Goal: Task Accomplishment & Management: Manage account settings

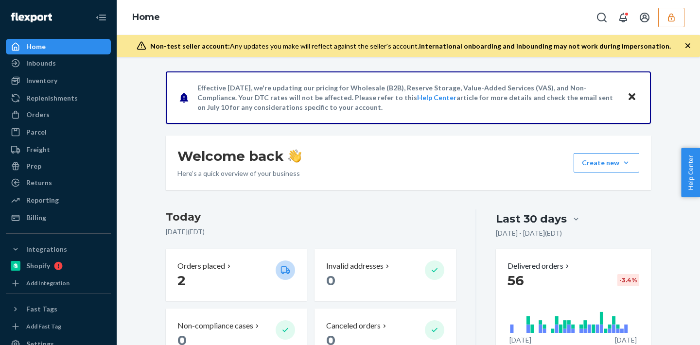
click at [668, 19] on icon "button" at bounding box center [671, 18] width 10 height 10
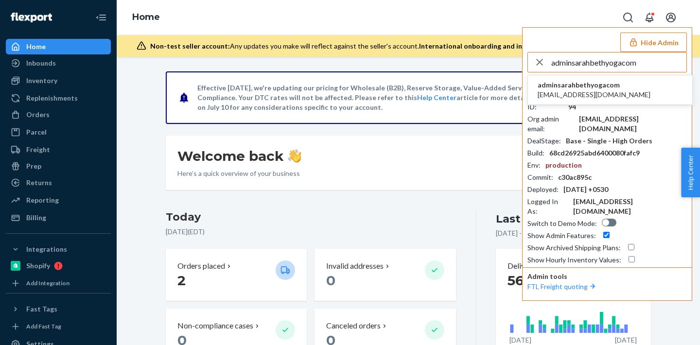
type input "adminsarahbethyogacom"
click at [590, 81] on span "adminsarahbethyogacom" at bounding box center [593, 85] width 113 height 10
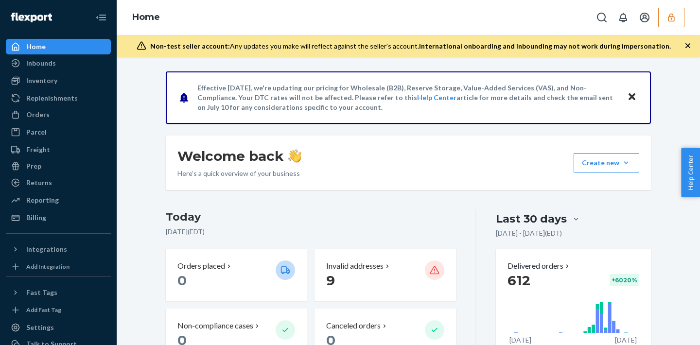
click at [594, 85] on p "Effective August 9, we're updating our pricing for Wholesale (B2B), Reserve Sto…" at bounding box center [407, 97] width 420 height 29
click at [597, 87] on p "Effective August 9, we're updating our pricing for Wholesale (B2B), Reserve Sto…" at bounding box center [407, 97] width 420 height 29
click at [61, 90] on link "Replenishments" at bounding box center [58, 98] width 105 height 16
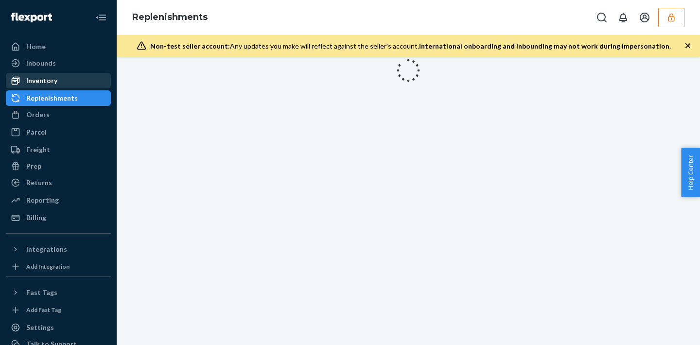
click at [60, 86] on div "Inventory" at bounding box center [58, 81] width 103 height 14
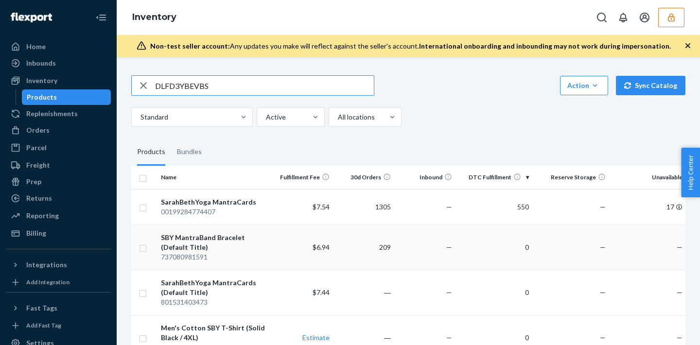
type input "DLFD3YBEVBS"
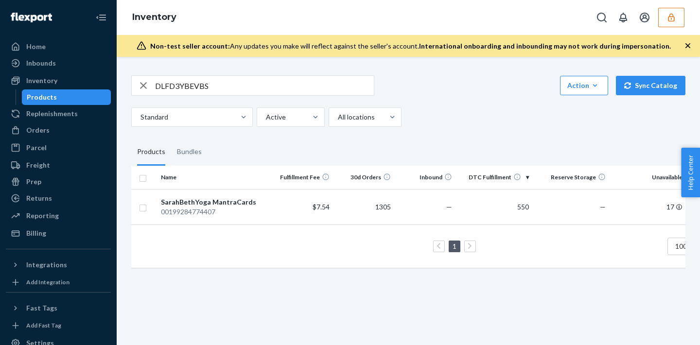
click at [214, 226] on td "1 100 results per page" at bounding box center [444, 245] width 626 height 43
click at [243, 204] on div "SarahBethYoga MantraCards" at bounding box center [214, 202] width 107 height 10
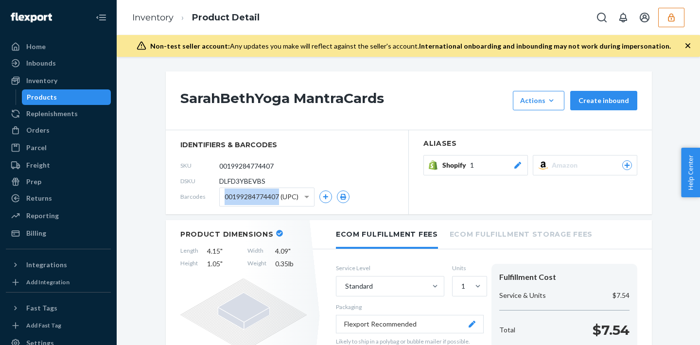
drag, startPoint x: 216, startPoint y: 197, endPoint x: 280, endPoint y: 192, distance: 64.3
click at [280, 192] on div "Barcodes 00199284774407 (UPC)" at bounding box center [286, 197] width 213 height 16
copy div "00199284774407"
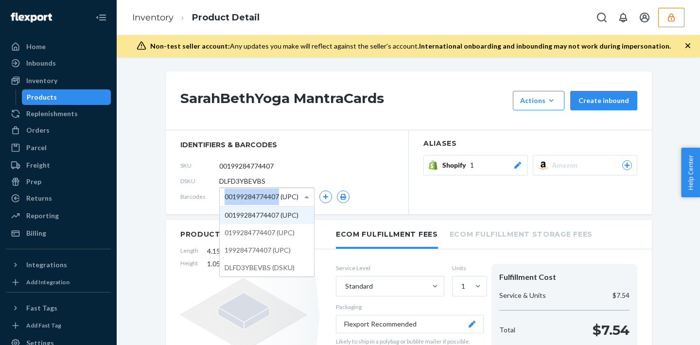
click at [300, 196] on div "00199284774407 (UPC)" at bounding box center [267, 197] width 94 height 18
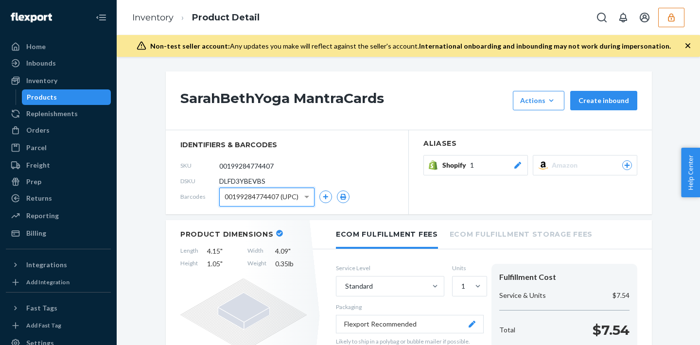
click at [675, 29] on div "Inventory Product Detail" at bounding box center [408, 17] width 583 height 35
click at [667, 19] on icon "button" at bounding box center [671, 18] width 10 height 10
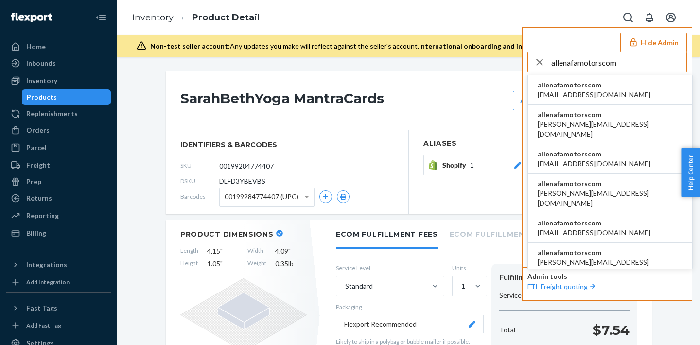
type input "allenafamotorscom"
click at [577, 86] on span "allenafamotorscom" at bounding box center [593, 85] width 113 height 10
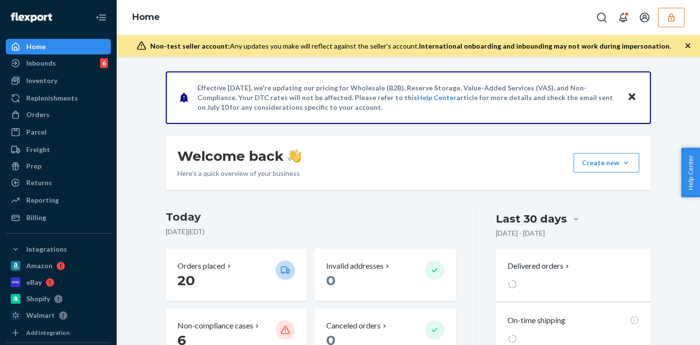
click at [690, 19] on div "Home" at bounding box center [408, 17] width 583 height 35
click at [680, 17] on button "button" at bounding box center [671, 17] width 26 height 19
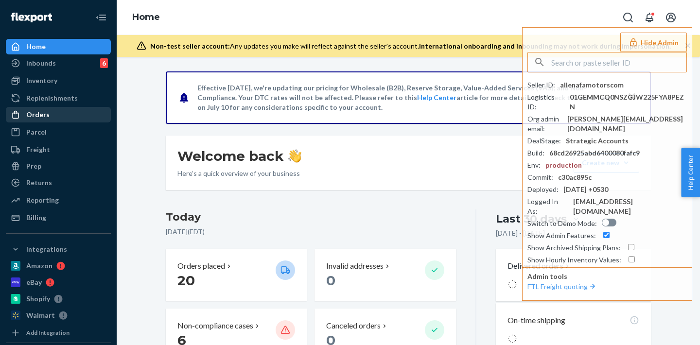
click at [24, 121] on div "Orders" at bounding box center [58, 115] width 103 height 14
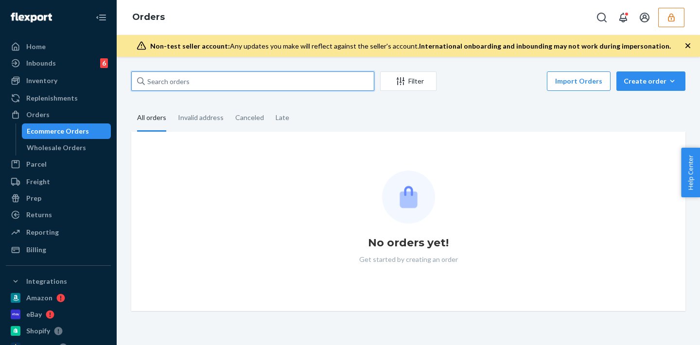
click at [193, 84] on input "text" at bounding box center [252, 80] width 243 height 19
paste input "135904704"
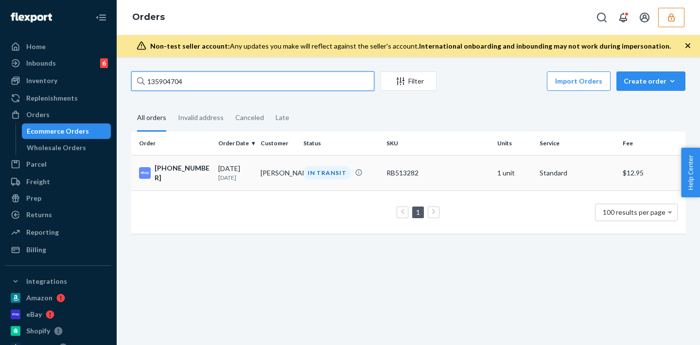
type input "135904704"
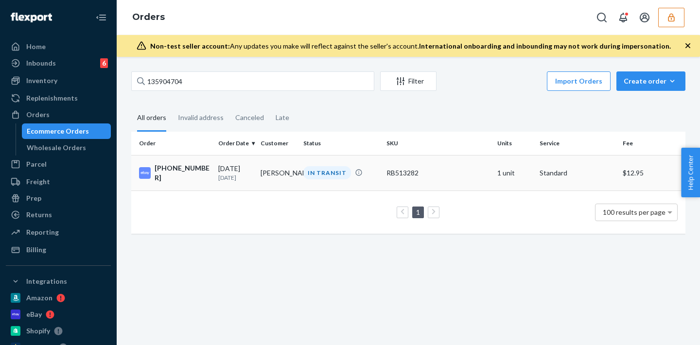
click at [305, 174] on div "IN TRANSIT" at bounding box center [327, 172] width 48 height 13
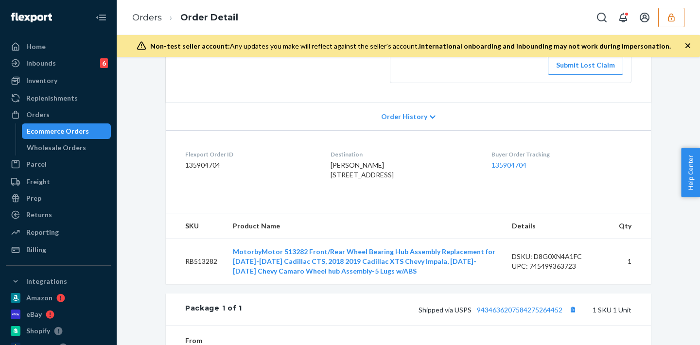
scroll to position [400, 0]
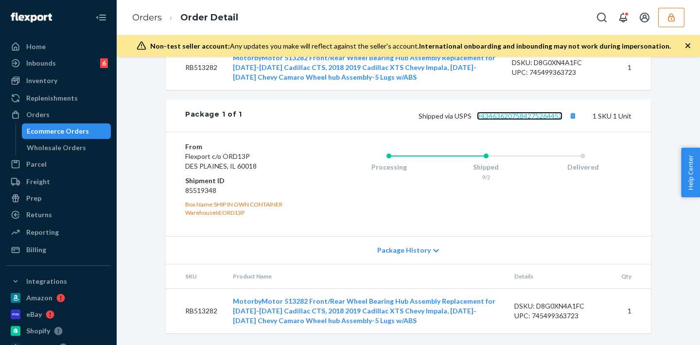
click at [502, 116] on link "9434636207584275264452" at bounding box center [520, 116] width 86 height 8
click at [681, 16] on button "button" at bounding box center [671, 17] width 26 height 19
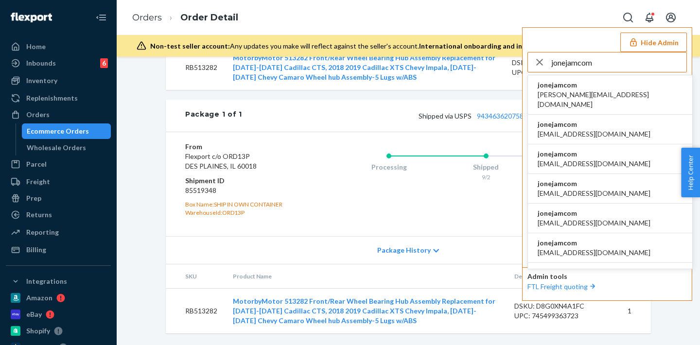
type input "jonejamcom"
click at [557, 98] on span "abigail@ejam.com" at bounding box center [609, 99] width 145 height 19
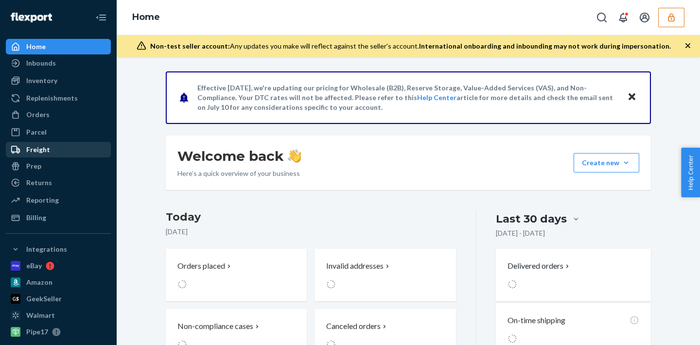
click at [37, 155] on div "Freight" at bounding box center [58, 150] width 103 height 14
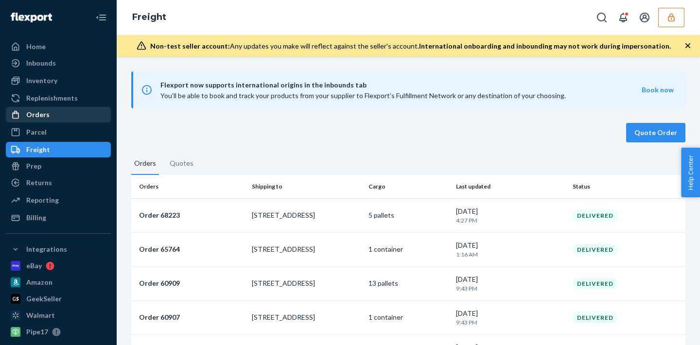
click at [52, 118] on div "Orders" at bounding box center [58, 115] width 103 height 14
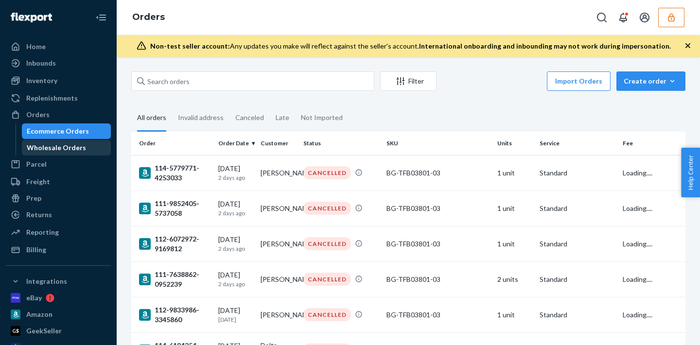
click at [63, 151] on div "Wholesale Orders" at bounding box center [56, 148] width 59 height 10
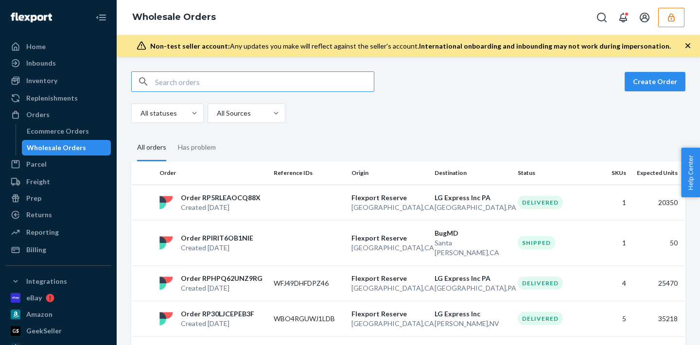
click at [201, 76] on input "text" at bounding box center [264, 81] width 219 height 19
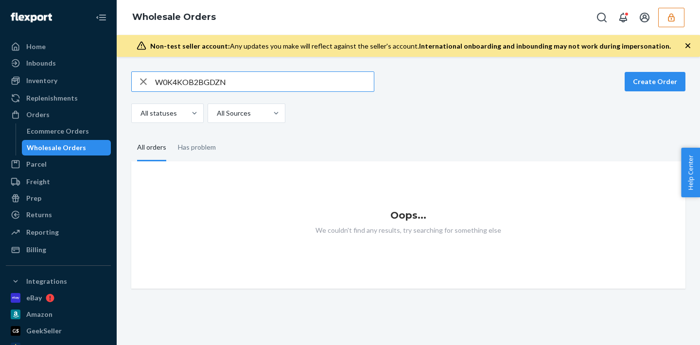
type input "W0K4KOB2BGDZN"
click at [41, 195] on div "Prep" at bounding box center [58, 198] width 103 height 14
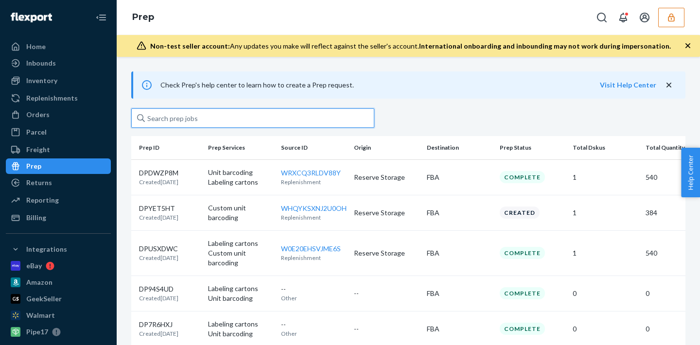
click at [225, 120] on input "text" at bounding box center [252, 117] width 243 height 19
paste input "W0K4KOB2BGDZN"
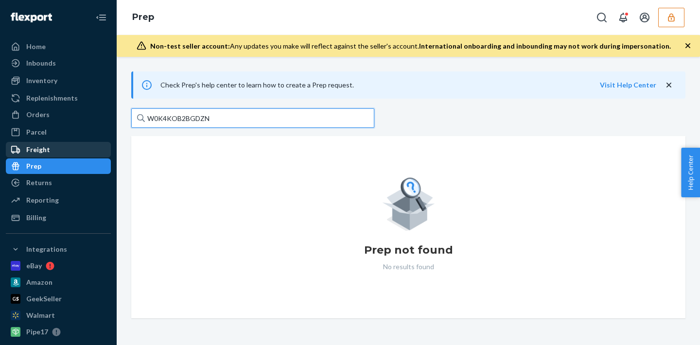
type input "W0K4KOB2BGDZN"
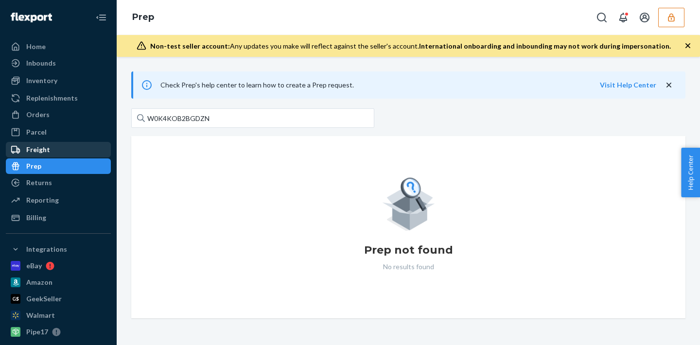
click at [43, 156] on div "Freight" at bounding box center [58, 150] width 103 height 14
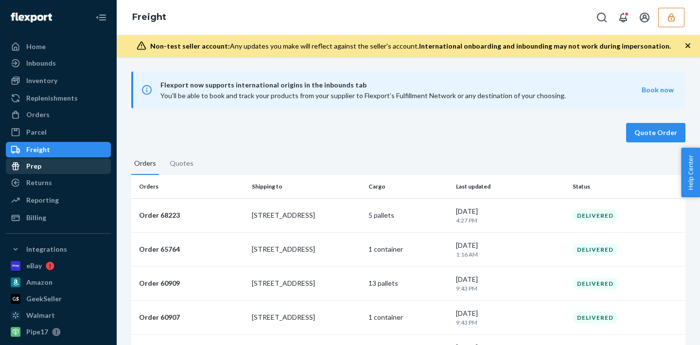
click at [62, 172] on div "Prep" at bounding box center [58, 166] width 103 height 14
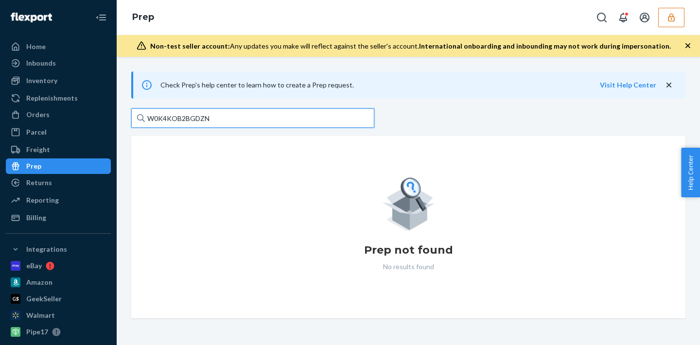
drag, startPoint x: 277, startPoint y: 118, endPoint x: 127, endPoint y: 106, distance: 150.6
click at [127, 106] on div "Check Prep's help center to learn how to create a Prep request. Visit Help Cent…" at bounding box center [408, 194] width 568 height 247
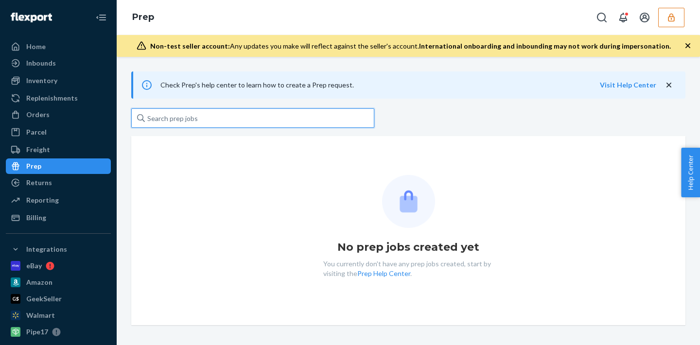
paste input "W0K4KOB2BGDZN"
type input "W0K4KOB2BGDZN"
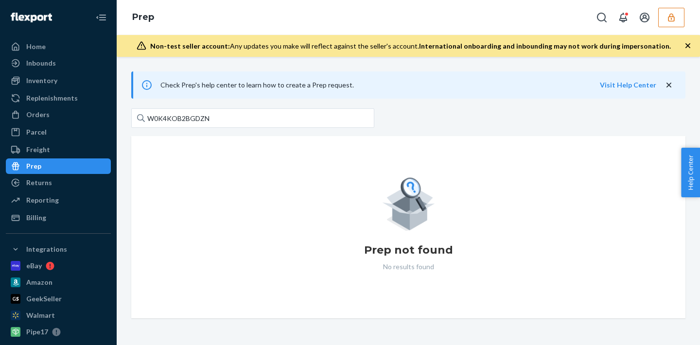
click at [678, 17] on button "button" at bounding box center [671, 17] width 26 height 19
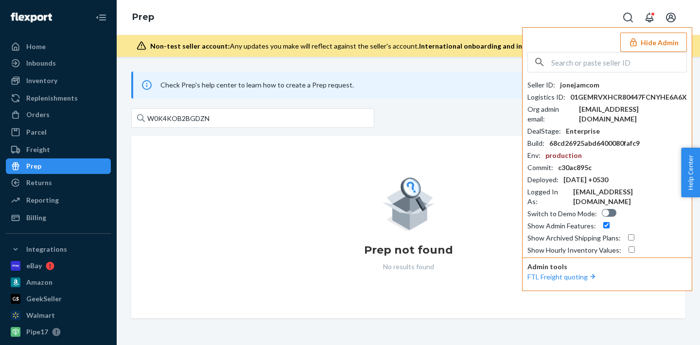
click at [678, 17] on button "Open account menu" at bounding box center [670, 17] width 19 height 19
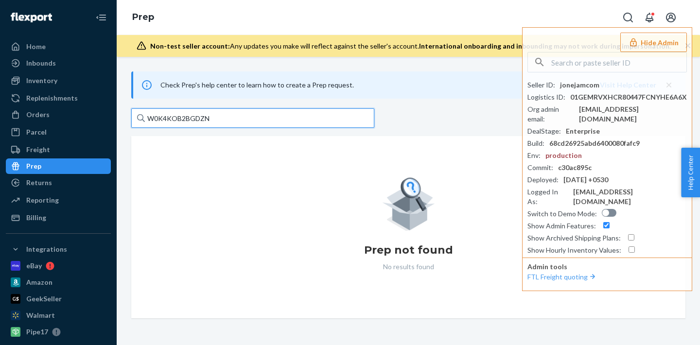
drag, startPoint x: 227, startPoint y: 120, endPoint x: 116, endPoint y: 120, distance: 111.7
click at [116, 120] on div "Home Inbounds Shipping Plans Problems Inventory Products Replenishments Orders …" at bounding box center [350, 172] width 700 height 345
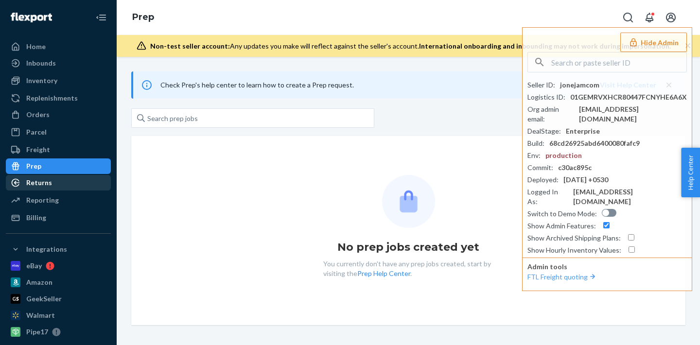
click at [35, 182] on div "Returns" at bounding box center [39, 183] width 26 height 10
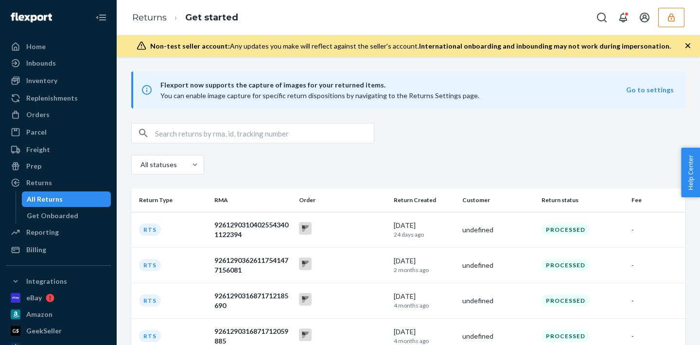
click at [39, 174] on ul "Home Inbounds Shipping Plans Problems Inventory Products Replenishments Orders …" at bounding box center [58, 148] width 105 height 219
click at [48, 164] on div "Prep" at bounding box center [58, 166] width 103 height 14
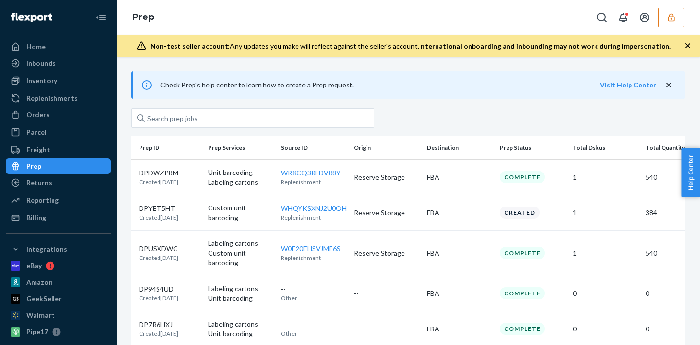
click at [185, 107] on div at bounding box center [408, 115] width 554 height 32
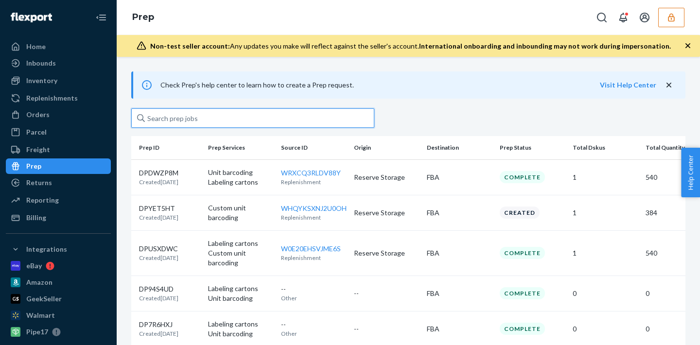
click at [167, 114] on input "text" at bounding box center [252, 117] width 243 height 19
paste input "W0K4KOB2BGDZN"
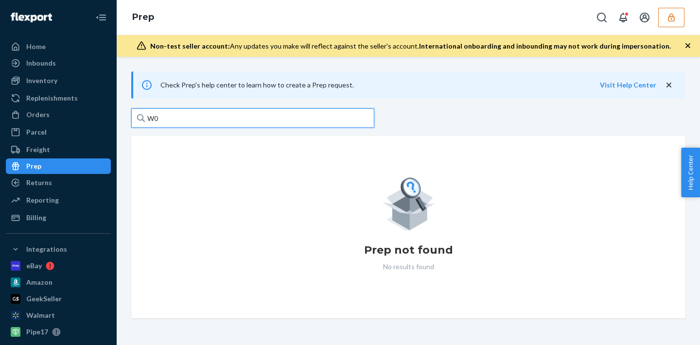
type input "W"
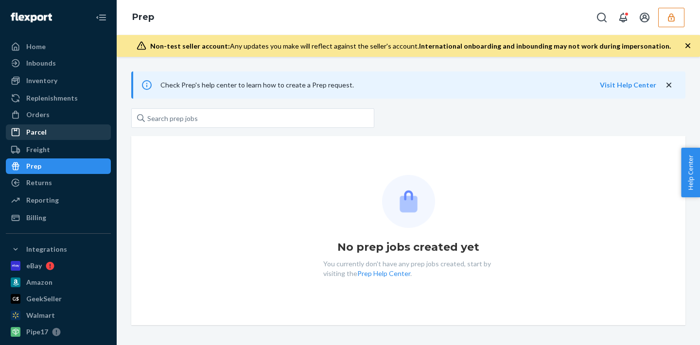
click at [80, 137] on div "Parcel" at bounding box center [58, 132] width 103 height 14
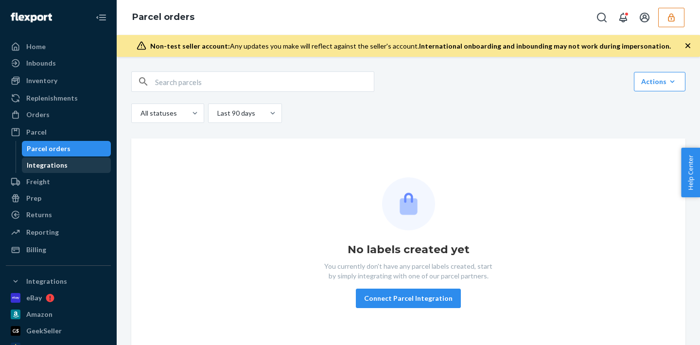
click at [73, 167] on div "Integrations" at bounding box center [66, 165] width 87 height 14
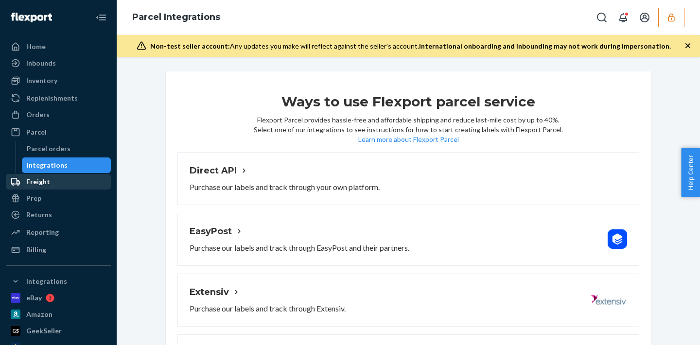
click at [69, 182] on div "Freight" at bounding box center [58, 182] width 103 height 14
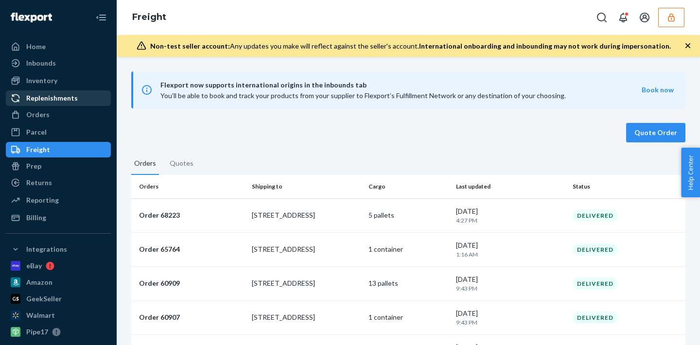
click at [91, 92] on div "Replenishments" at bounding box center [58, 98] width 103 height 14
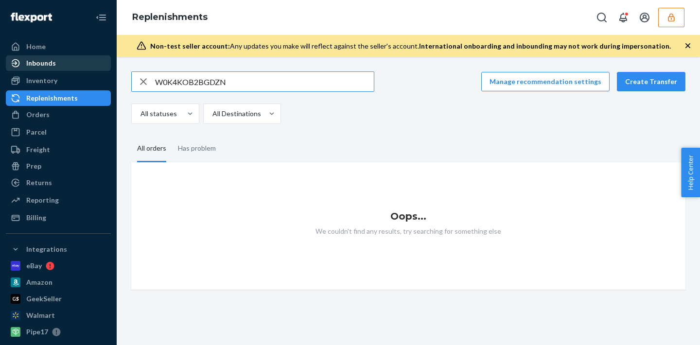
type input "W0K4KOB2BGDZN"
click at [54, 67] on div "Inbounds" at bounding box center [58, 63] width 103 height 14
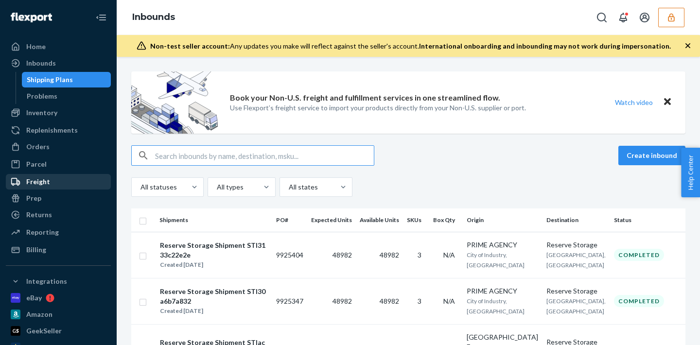
type input "W0K4KOB2BGDZN"
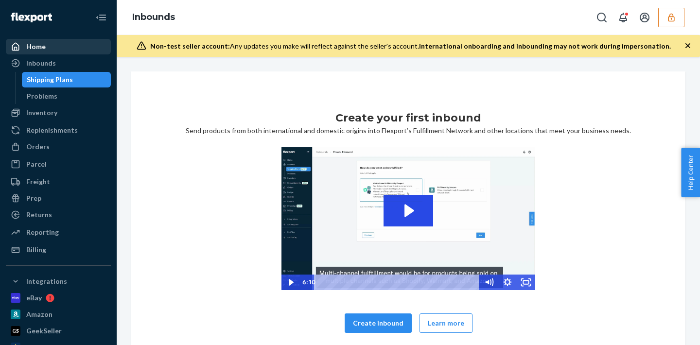
click at [64, 41] on div "Home" at bounding box center [58, 47] width 103 height 14
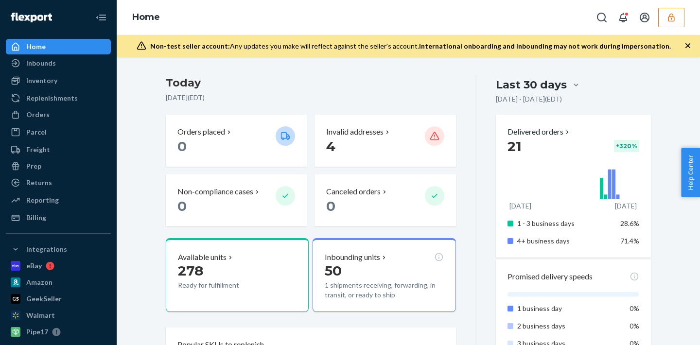
scroll to position [142, 0]
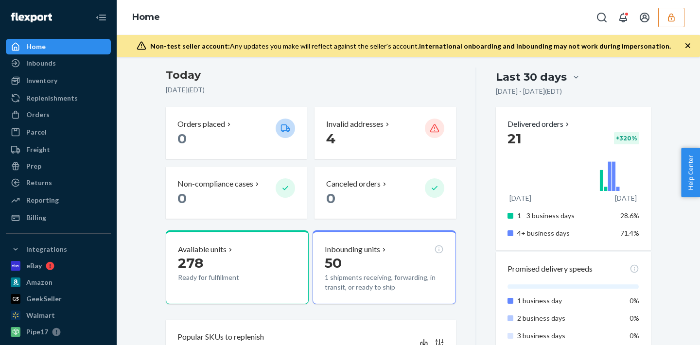
click at [668, 18] on icon "button" at bounding box center [671, 17] width 6 height 8
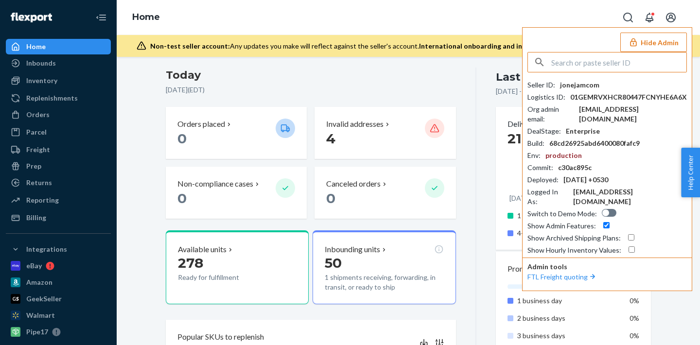
paste input "kathrynshamelessfoodscom"
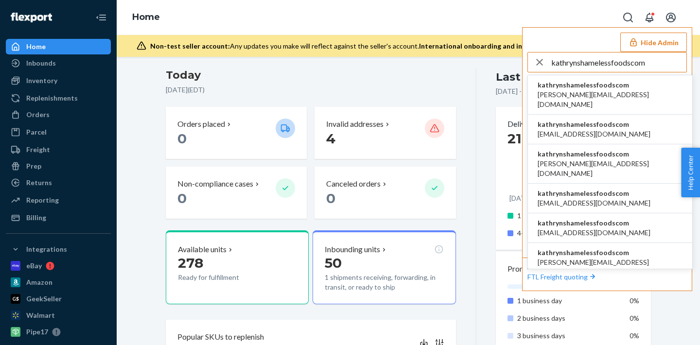
type input "kathrynshamelessfoodscom"
click at [596, 85] on span "kathrynshamelessfoodscom" at bounding box center [609, 85] width 145 height 10
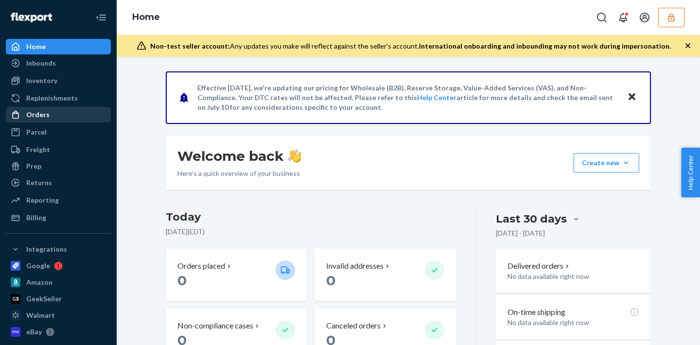
click at [38, 120] on div "Orders" at bounding box center [58, 115] width 103 height 14
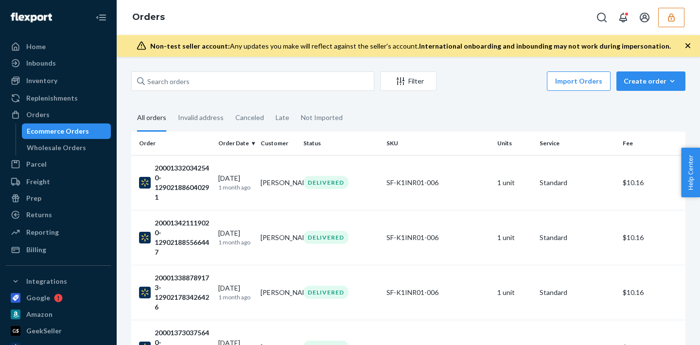
click at [676, 17] on button "button" at bounding box center [671, 17] width 26 height 19
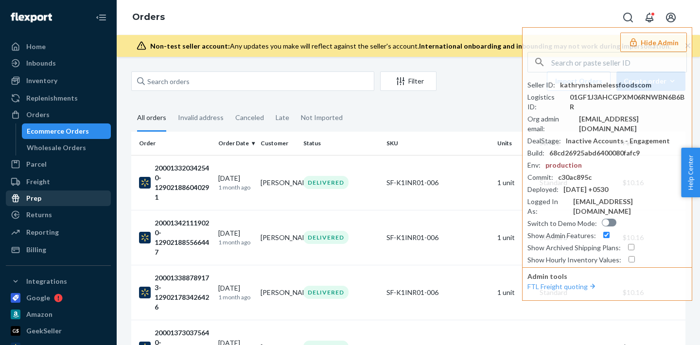
click at [35, 205] on link "Prep" at bounding box center [58, 198] width 105 height 16
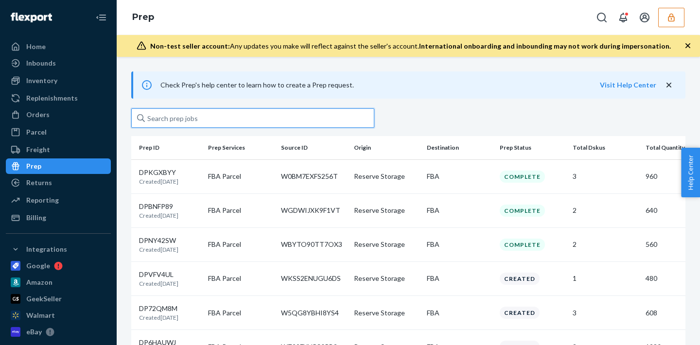
click at [165, 122] on input "text" at bounding box center [252, 117] width 243 height 19
paste input "W0K4KOB2BGDZN"
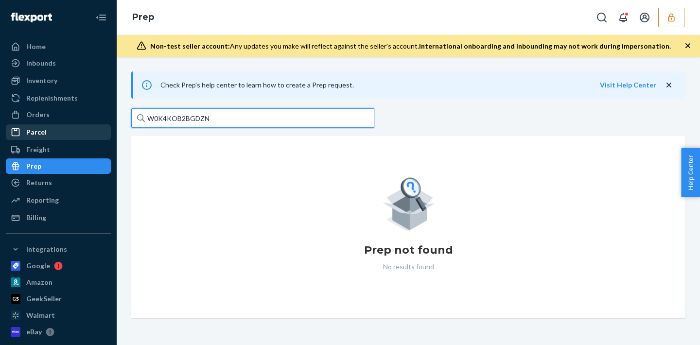
drag, startPoint x: 217, startPoint y: 121, endPoint x: 100, endPoint y: 125, distance: 117.1
click at [100, 125] on div "Home Inbounds Shipping Plans Problems Inventory Products Replenishments Orders …" at bounding box center [350, 172] width 700 height 345
drag, startPoint x: 227, startPoint y: 118, endPoint x: 181, endPoint y: 116, distance: 45.7
click at [181, 116] on input "W0K4KOB2BGDZN" at bounding box center [252, 117] width 243 height 19
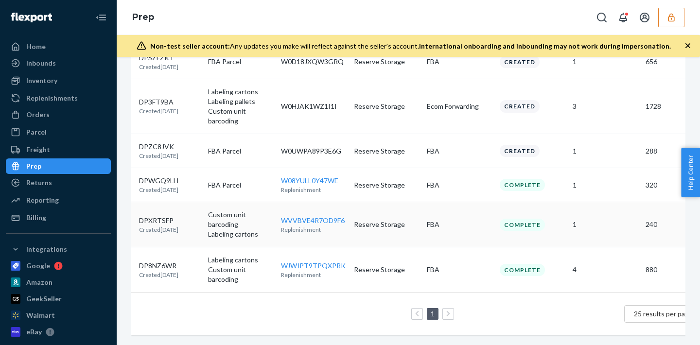
scroll to position [235, 0]
type input "W0"
click at [37, 53] on link "Home" at bounding box center [58, 47] width 105 height 16
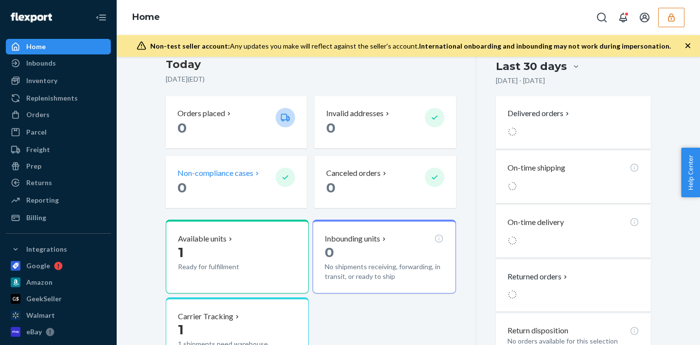
scroll to position [155, 0]
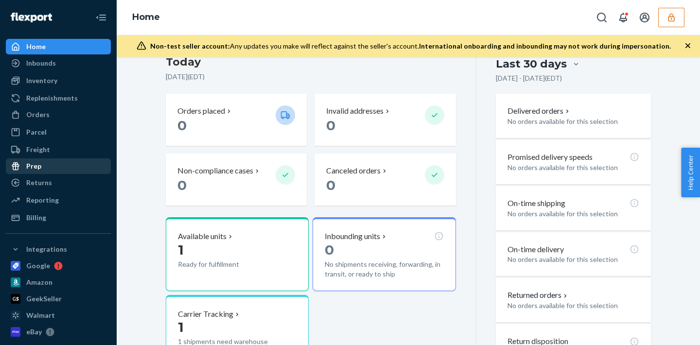
click at [43, 166] on div "Prep" at bounding box center [58, 166] width 103 height 14
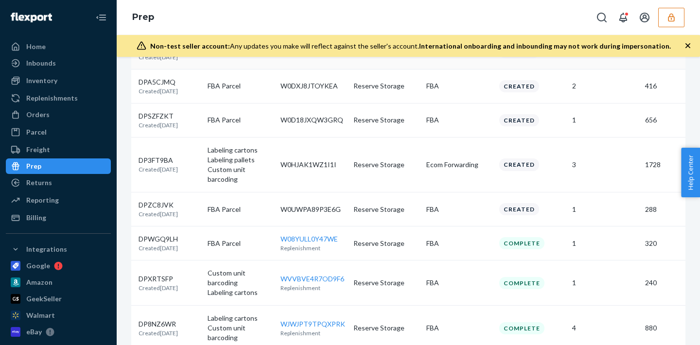
scroll to position [171, 0]
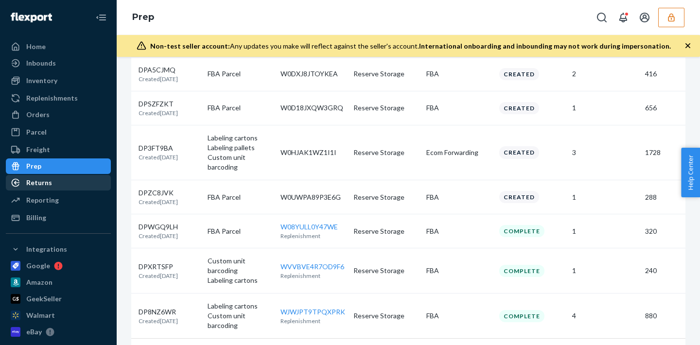
click at [66, 187] on div "Returns" at bounding box center [58, 183] width 103 height 14
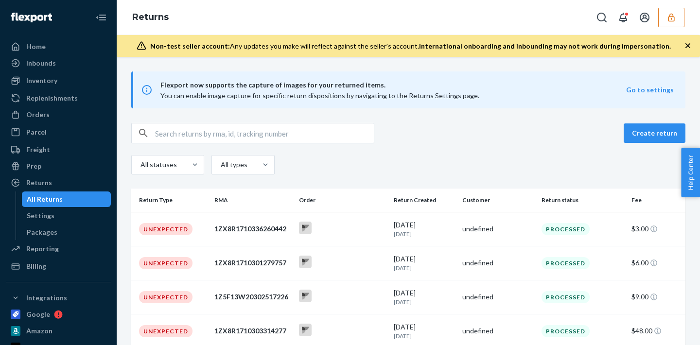
click at [89, 141] on ul "Home Inbounds Shipping Plans Problems Inventory Products Replenishments Orders …" at bounding box center [58, 156] width 105 height 235
click at [81, 150] on div "Freight" at bounding box center [58, 150] width 103 height 14
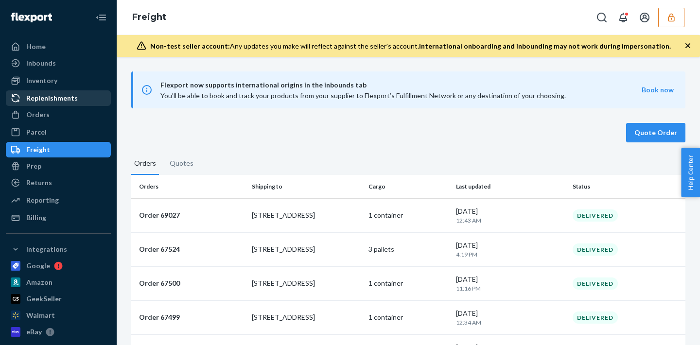
click at [55, 102] on div "Replenishments" at bounding box center [51, 98] width 51 height 10
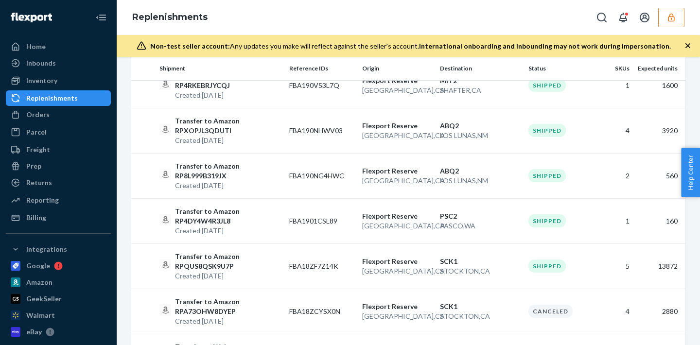
scroll to position [727, 0]
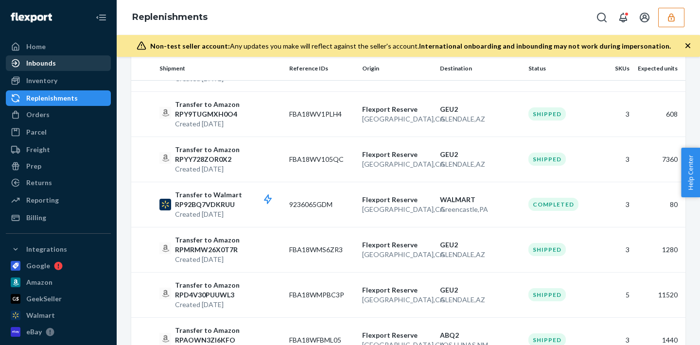
click at [32, 67] on div "Inbounds" at bounding box center [41, 63] width 30 height 10
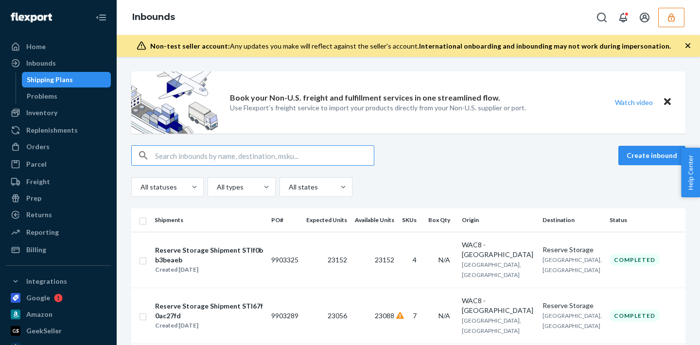
paste input "W0K4KOB2BGDZN"
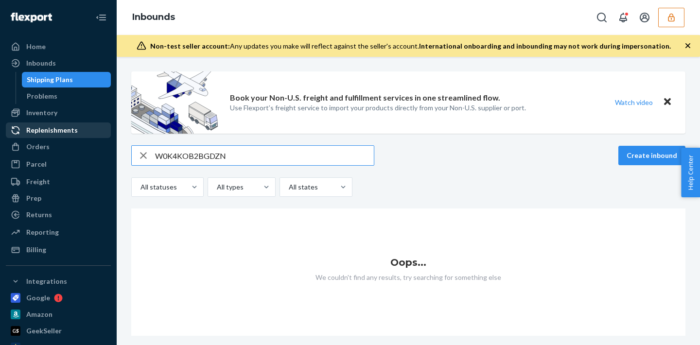
type input "W0K4KOB2BGDZN"
click at [67, 125] on div "Replenishments" at bounding box center [51, 130] width 51 height 10
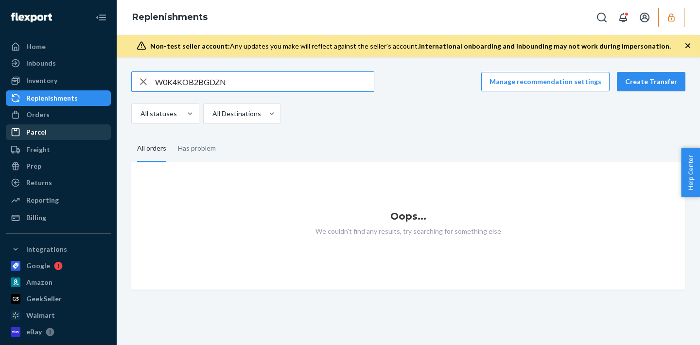
type input "W0K4KOB2BGDZN"
click at [38, 132] on div "Parcel" at bounding box center [36, 132] width 20 height 10
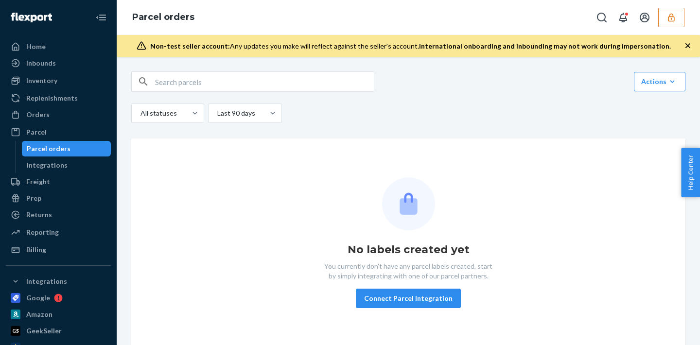
click at [673, 21] on icon "button" at bounding box center [671, 18] width 10 height 10
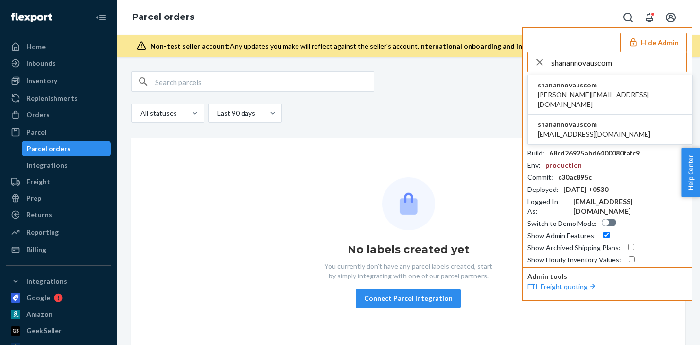
type input "shanannovauscom"
click at [630, 86] on li "shanannovauscom saumya@annovaus.com" at bounding box center [610, 94] width 164 height 39
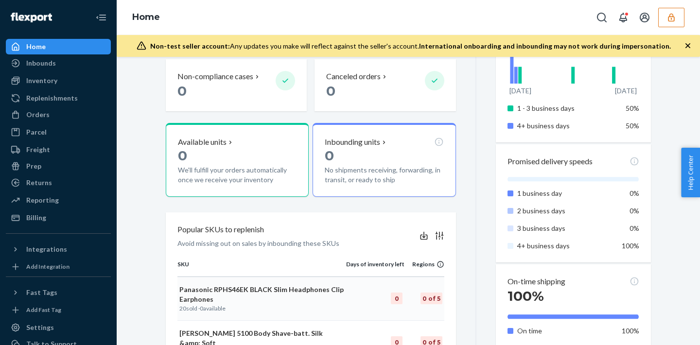
scroll to position [250, 0]
click at [47, 119] on div "Orders" at bounding box center [37, 115] width 23 height 10
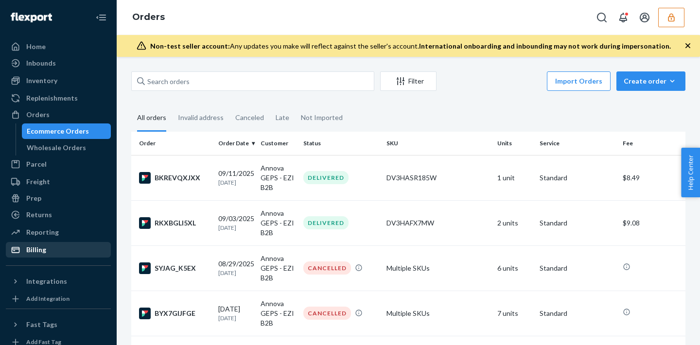
click at [60, 256] on div "Billing" at bounding box center [58, 250] width 103 height 14
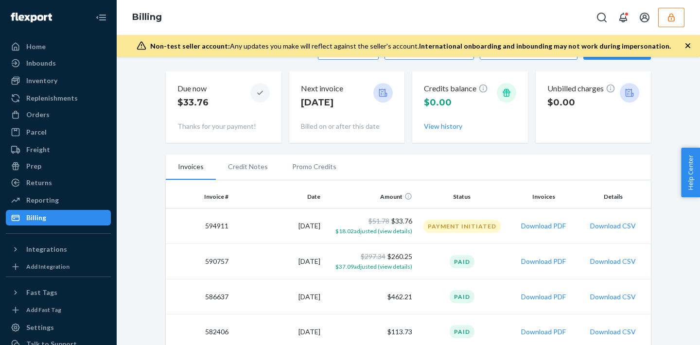
scroll to position [96, 0]
click at [667, 18] on icon "button" at bounding box center [671, 18] width 10 height 10
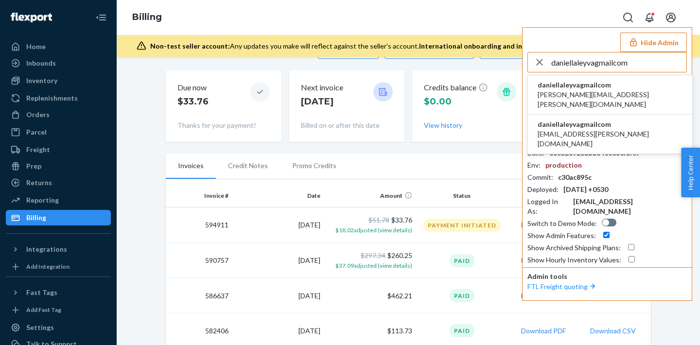
type input "daniellaleyvagmailcom"
click at [581, 80] on span "daniellaleyvagmailcom" at bounding box center [609, 85] width 145 height 10
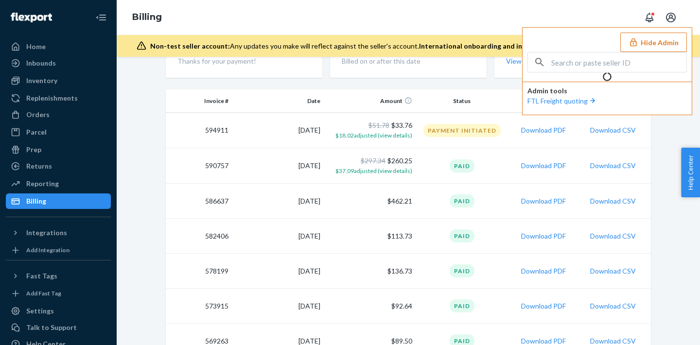
scroll to position [32, 0]
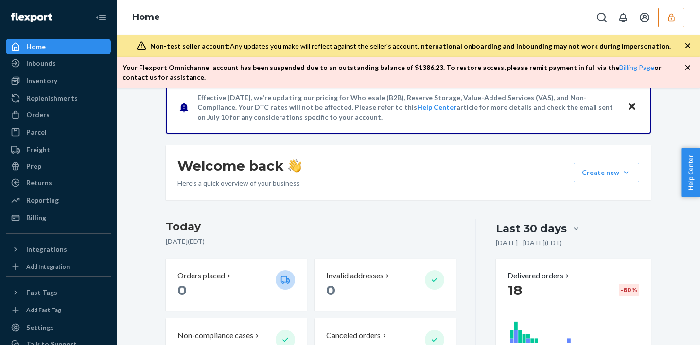
scroll to position [24, 0]
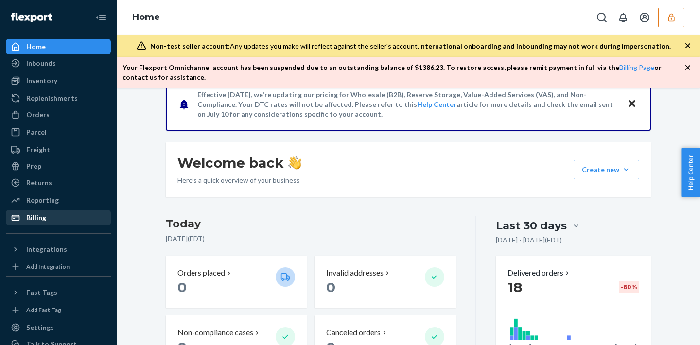
click at [58, 221] on div "Billing" at bounding box center [58, 218] width 103 height 14
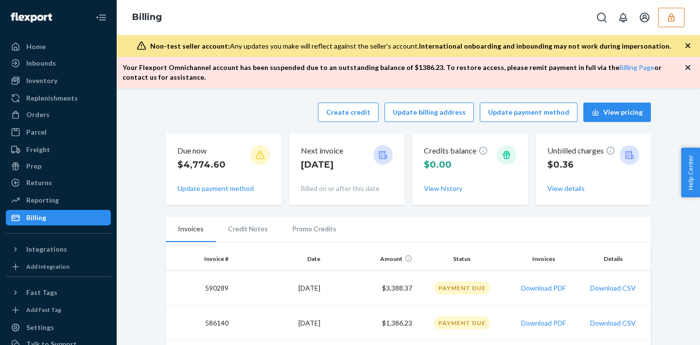
click at [676, 14] on button "button" at bounding box center [671, 17] width 26 height 19
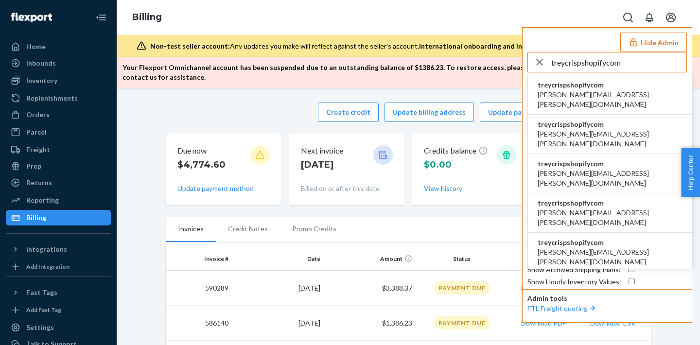
type input "treycrispshopifycom"
click at [599, 81] on span "treycrispshopifycom" at bounding box center [609, 85] width 145 height 10
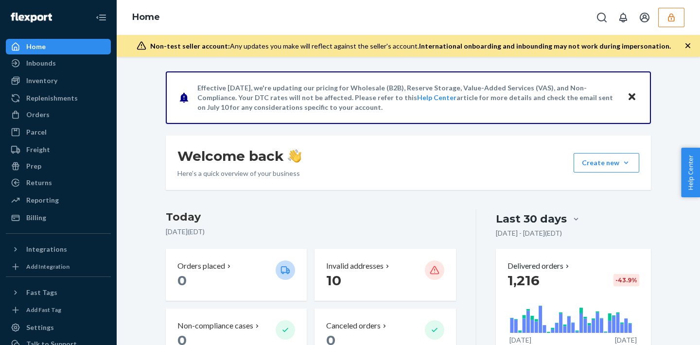
scroll to position [142, 0]
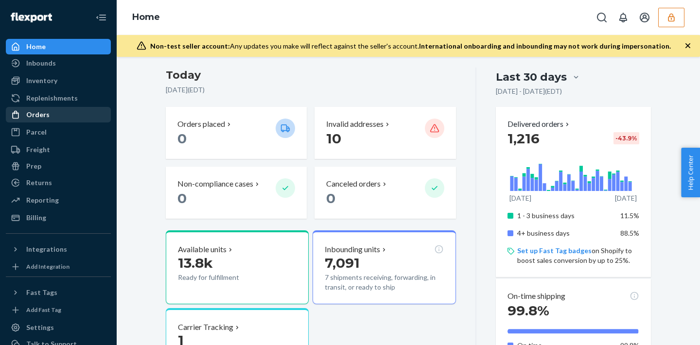
click at [71, 108] on div "Orders" at bounding box center [58, 115] width 103 height 14
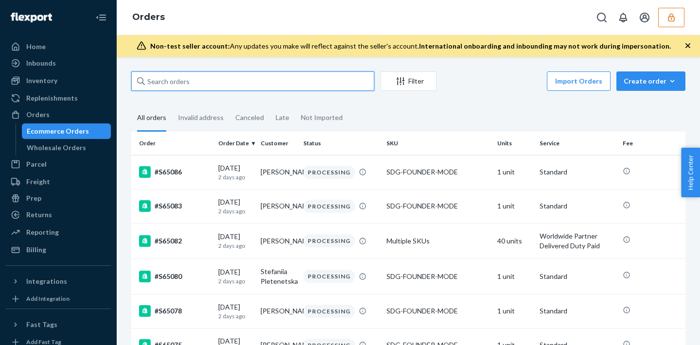
click at [157, 84] on input "text" at bounding box center [252, 80] width 243 height 19
paste input "133977751"
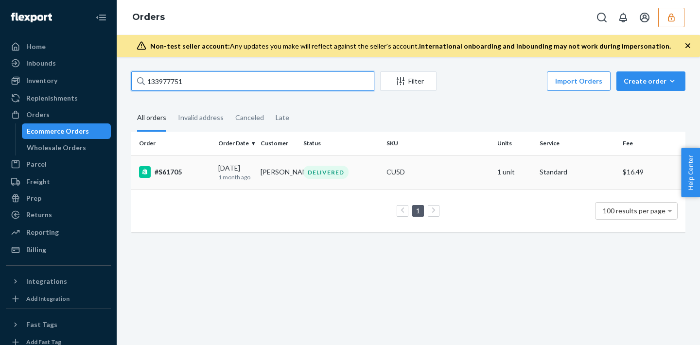
type input "133977751"
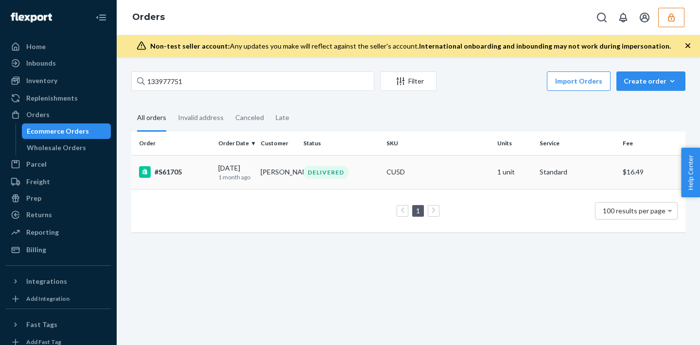
click at [338, 176] on div "DELIVERED" at bounding box center [325, 172] width 45 height 13
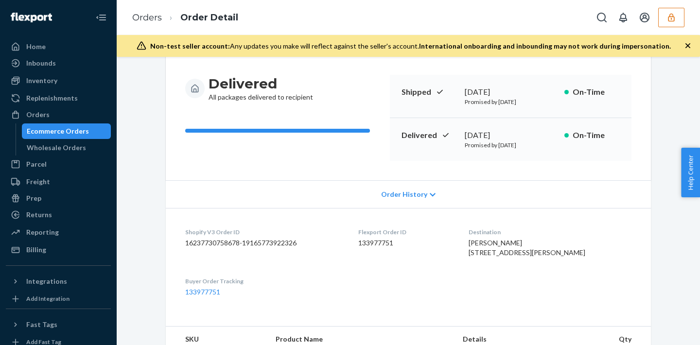
scroll to position [150, 0]
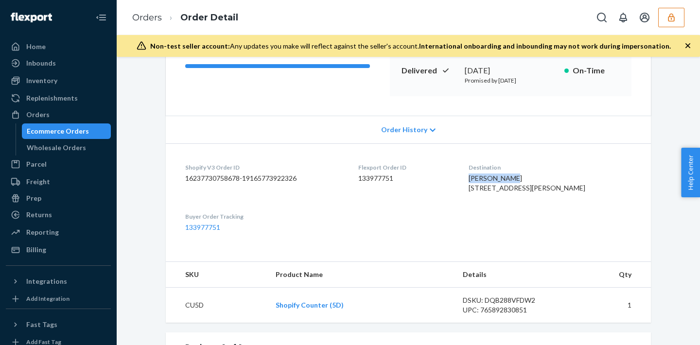
drag, startPoint x: 493, startPoint y: 181, endPoint x: 546, endPoint y: 181, distance: 52.5
click at [546, 181] on dl "Shopify V3 Order ID 16237730758678-19165773922326 Flexport Order ID 133977751 D…" at bounding box center [408, 197] width 485 height 108
copy span "Curt Nichols"
click at [44, 217] on div "Returns" at bounding box center [39, 215] width 26 height 10
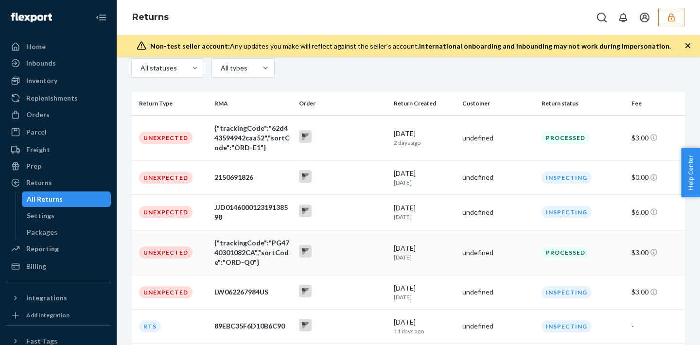
type input "Curt Nichols"
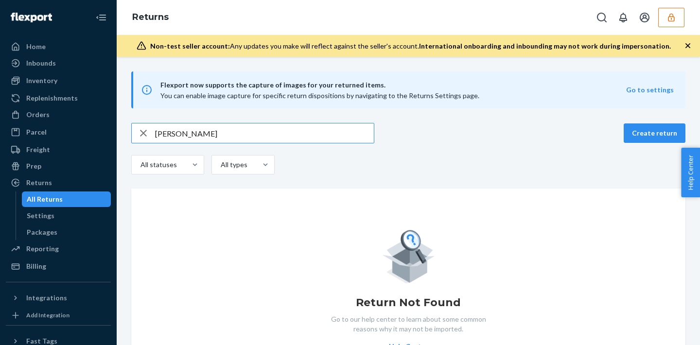
drag, startPoint x: 214, startPoint y: 131, endPoint x: 125, endPoint y: 119, distance: 90.1
click at [125, 119] on div "Flexport now supports the capture of images for your returned items. You can en…" at bounding box center [408, 230] width 583 height 319
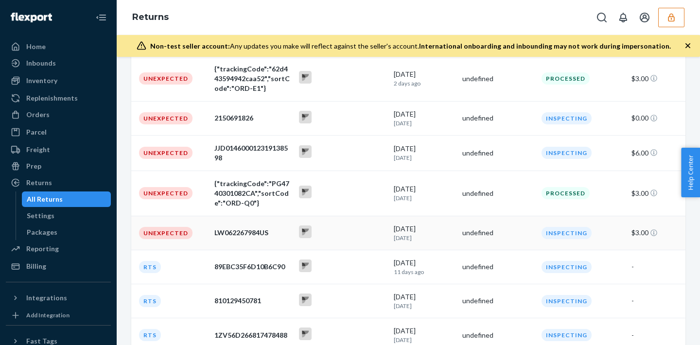
scroll to position [148, 0]
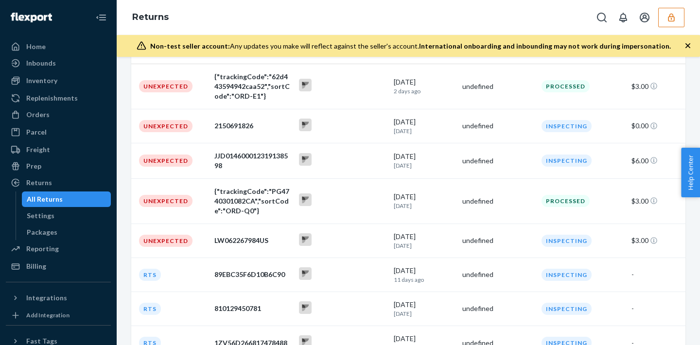
click at [41, 122] on div "Orders Ecommerce Orders Wholesale Orders" at bounding box center [58, 115] width 105 height 17
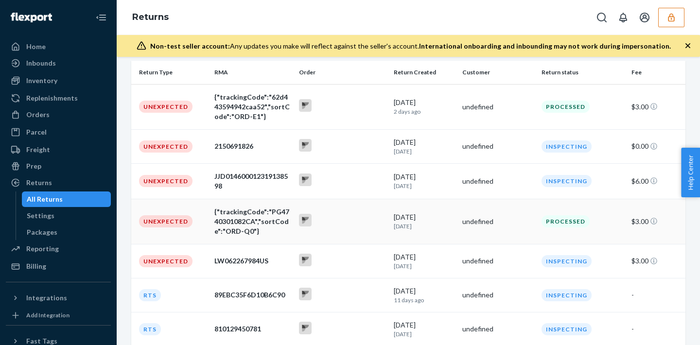
scroll to position [127, 0]
click at [332, 226] on div at bounding box center [342, 222] width 87 height 15
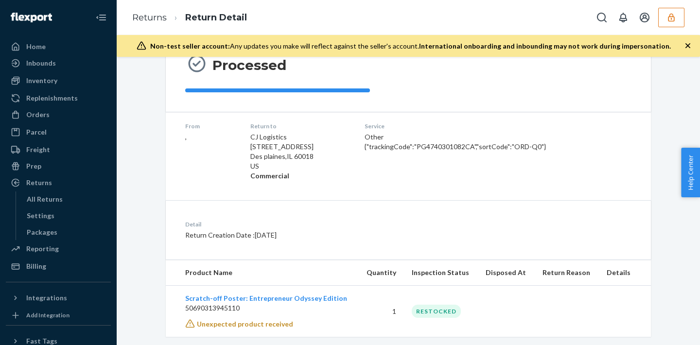
scroll to position [131, 0]
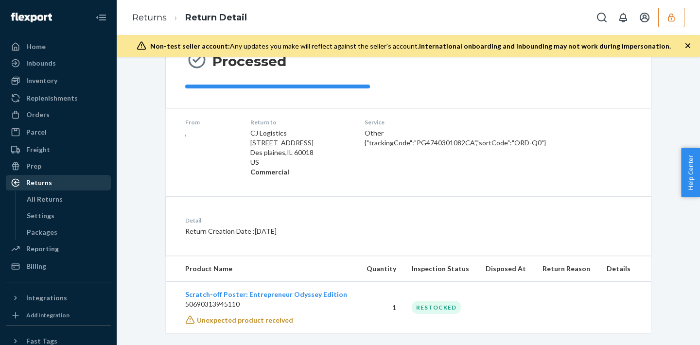
click at [63, 178] on div "Returns" at bounding box center [58, 183] width 103 height 14
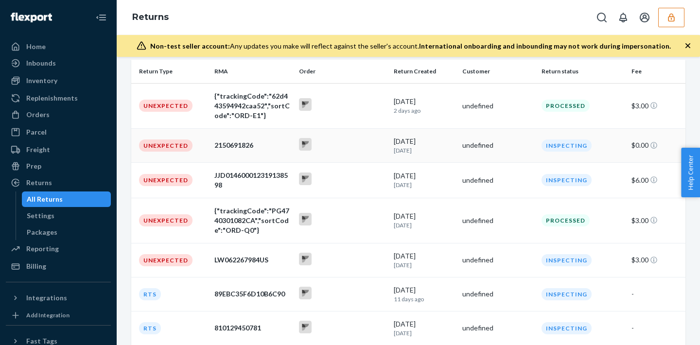
scroll to position [129, 0]
click at [359, 108] on div at bounding box center [342, 105] width 87 height 15
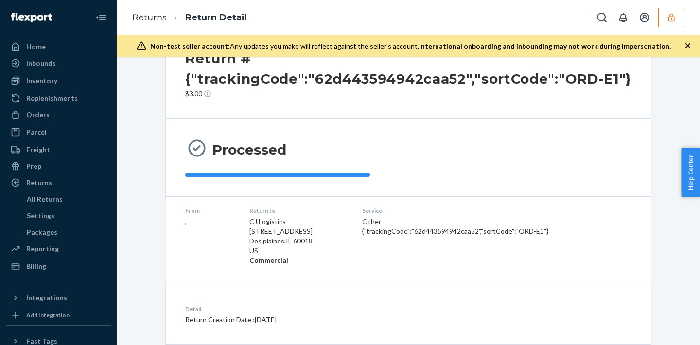
scroll to position [143, 0]
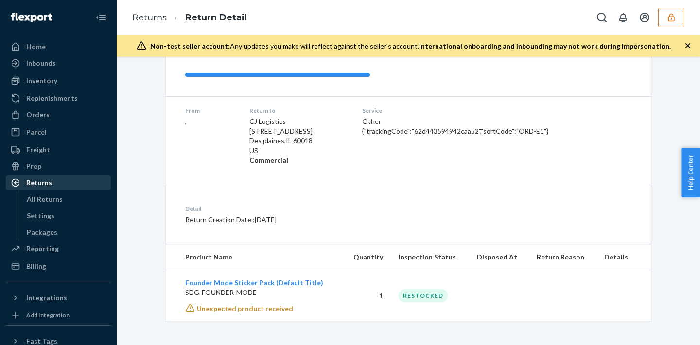
click at [65, 188] on div "Returns" at bounding box center [58, 183] width 103 height 14
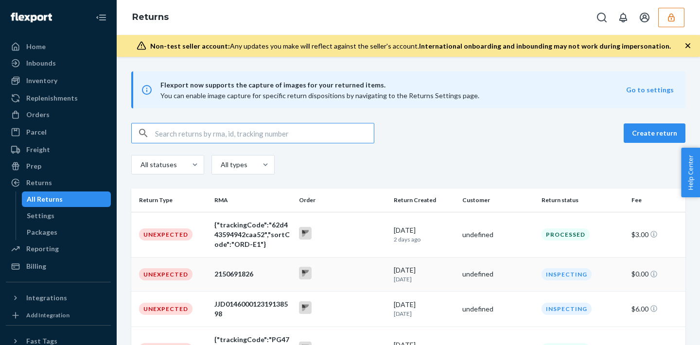
click at [372, 263] on td at bounding box center [342, 274] width 95 height 34
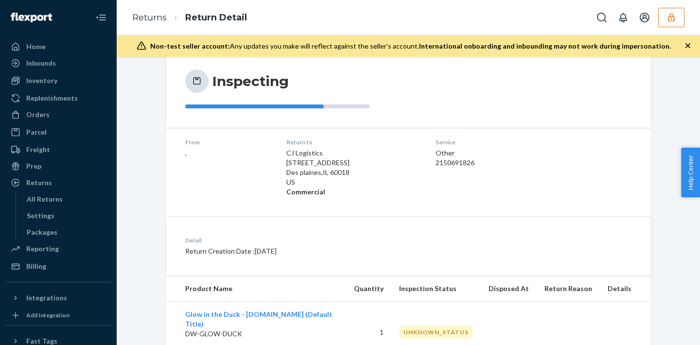
scroll to position [122, 0]
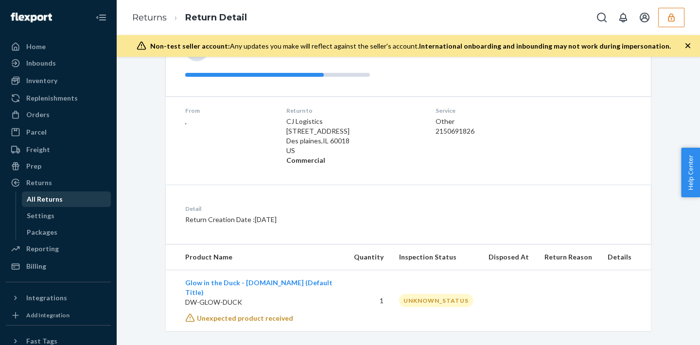
click at [59, 193] on div "All Returns" at bounding box center [66, 199] width 87 height 14
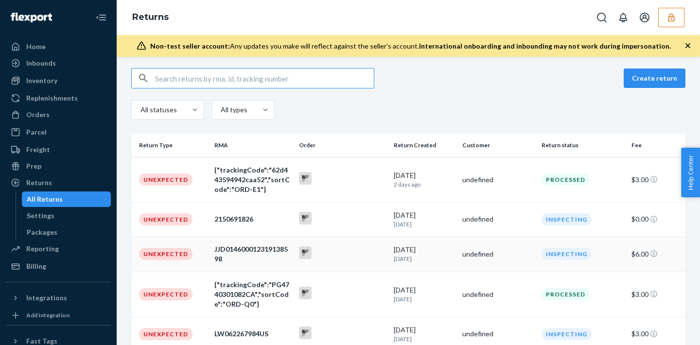
scroll to position [81, 0]
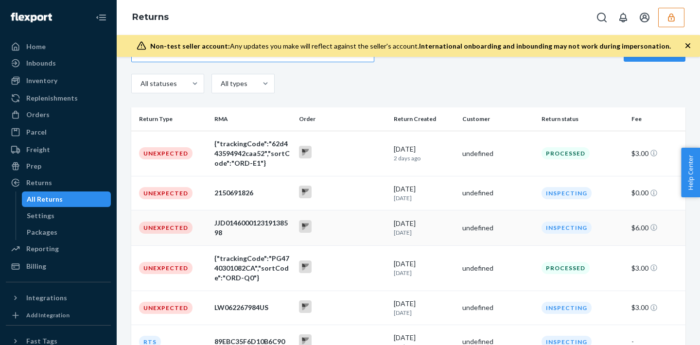
click at [367, 229] on div at bounding box center [342, 227] width 87 height 15
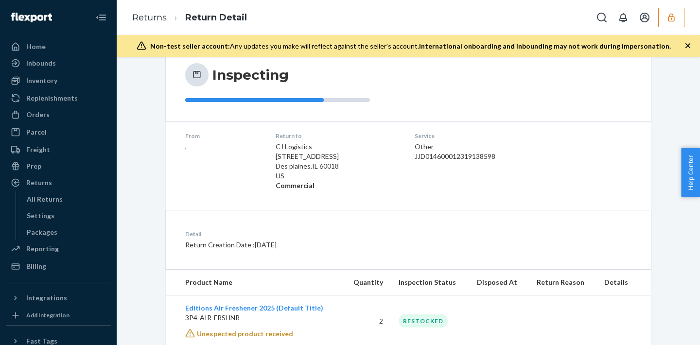
scroll to position [122, 0]
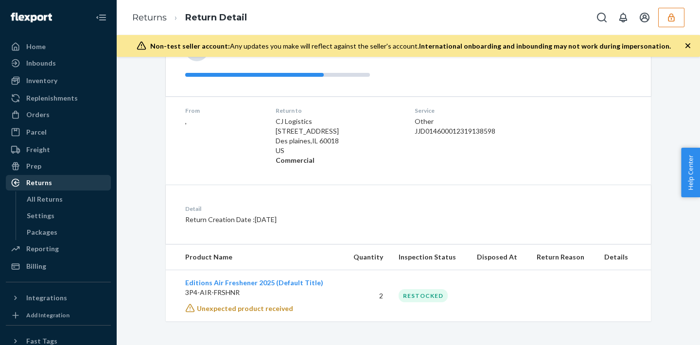
click at [58, 181] on div "Returns" at bounding box center [58, 183] width 103 height 14
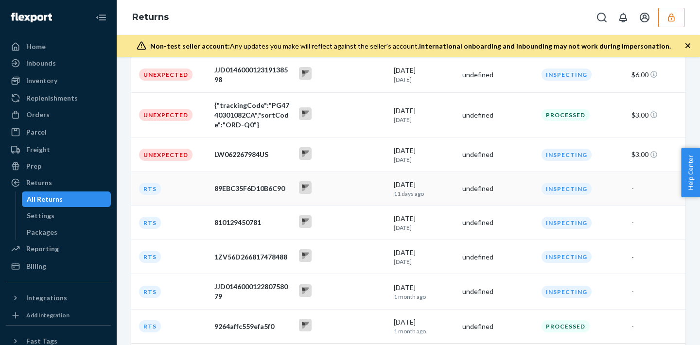
scroll to position [233, 0]
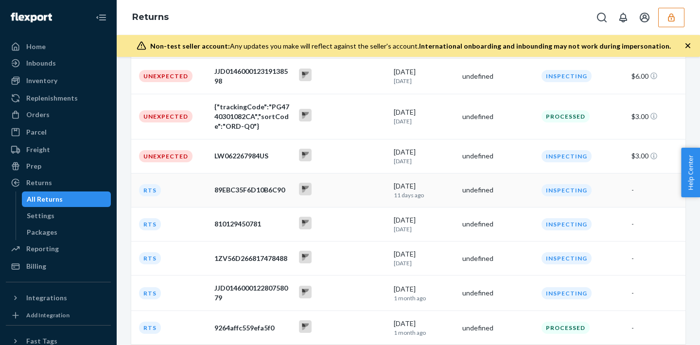
click at [333, 201] on td at bounding box center [342, 190] width 95 height 34
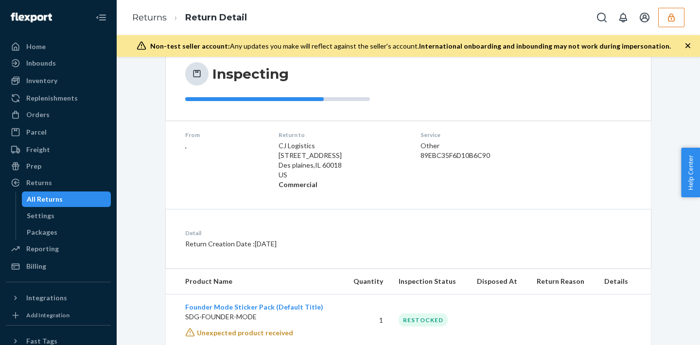
scroll to position [113, 0]
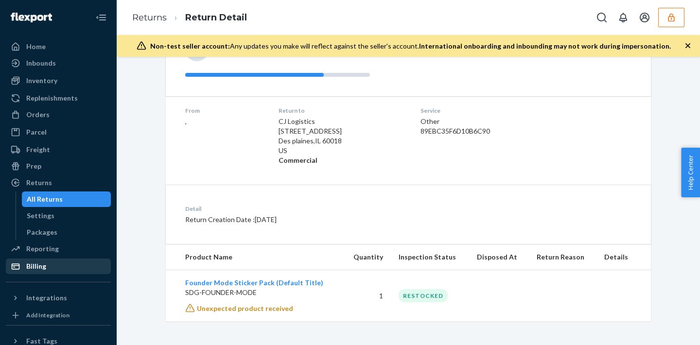
click at [50, 270] on div "Billing" at bounding box center [58, 266] width 103 height 14
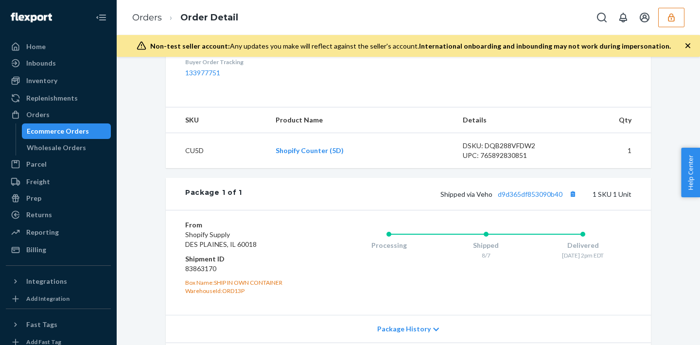
scroll to position [309, 0]
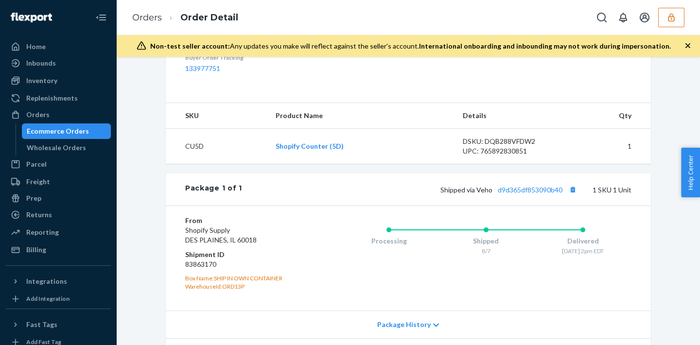
click at [675, 20] on icon "button" at bounding box center [671, 18] width 10 height 10
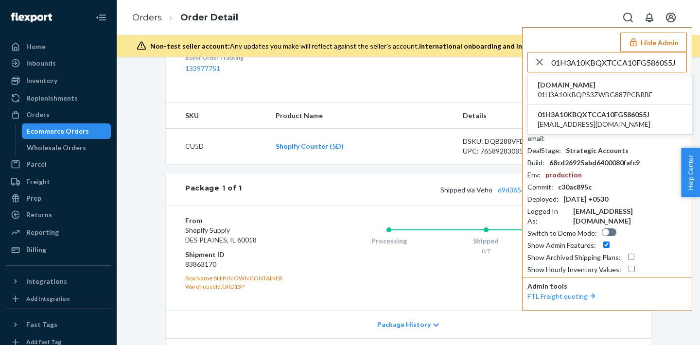
type input "01H3A10KBQXTCCA10FG5860S5J"
click at [567, 90] on span "01H3A10KBQPS3ZWBG887PCBRBF" at bounding box center [594, 95] width 115 height 10
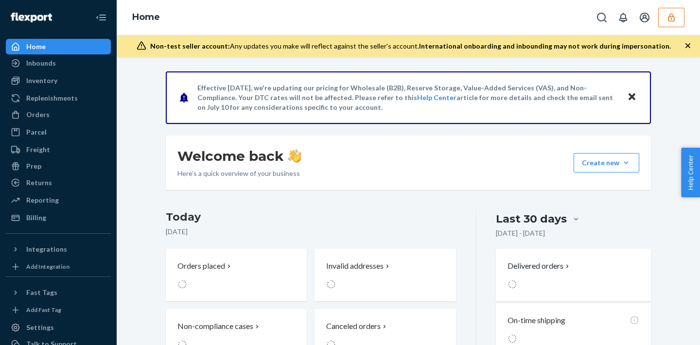
scroll to position [191, 0]
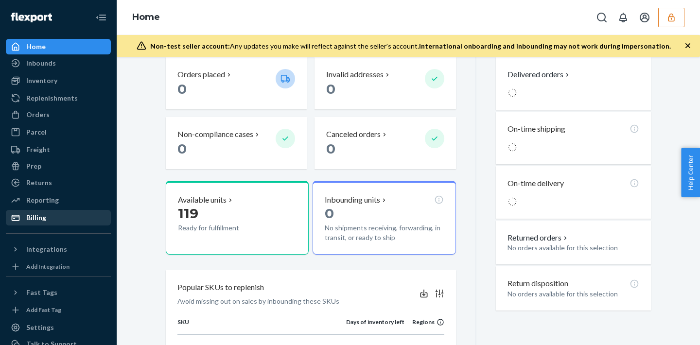
click at [57, 219] on div "Billing" at bounding box center [58, 218] width 103 height 14
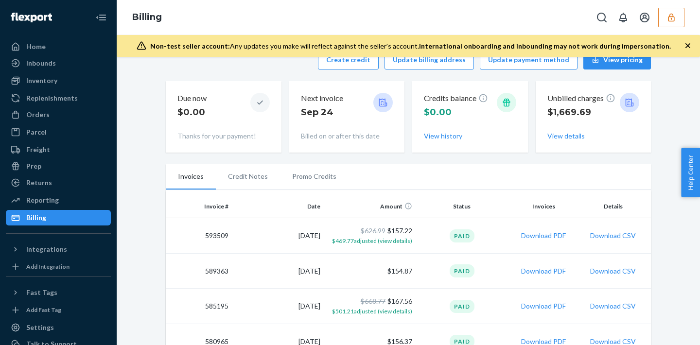
scroll to position [85, 0]
click at [566, 139] on button "View details" at bounding box center [565, 137] width 37 height 10
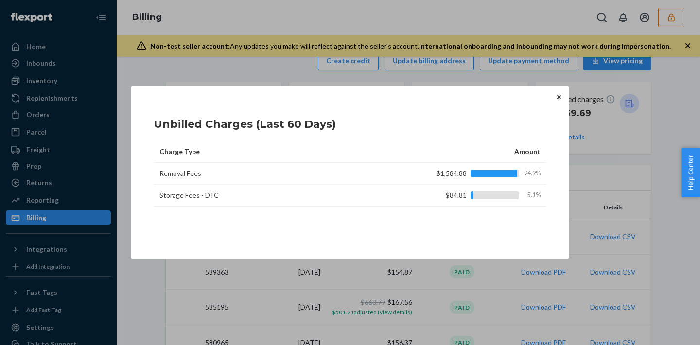
click at [558, 98] on icon "Close" at bounding box center [559, 97] width 4 height 4
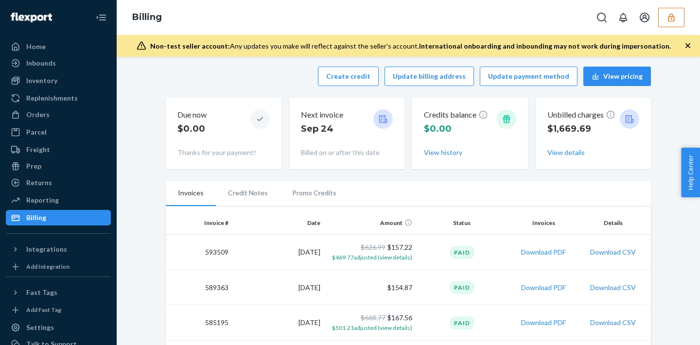
scroll to position [68, 0]
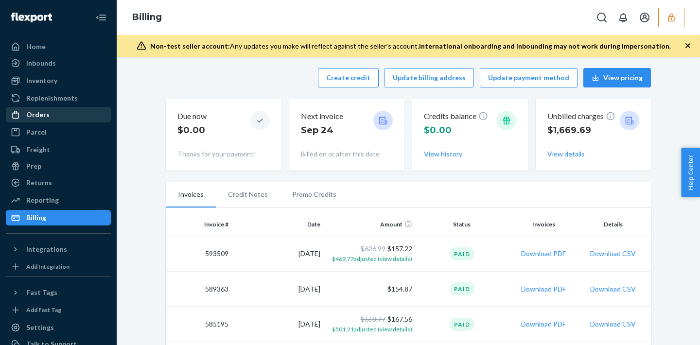
click at [66, 122] on link "Orders" at bounding box center [58, 115] width 105 height 16
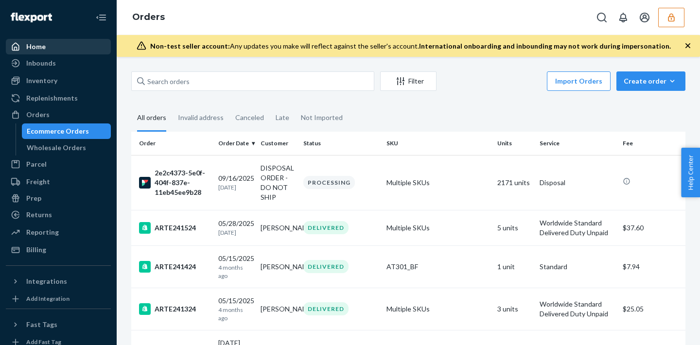
click at [51, 44] on div "Home" at bounding box center [58, 47] width 103 height 14
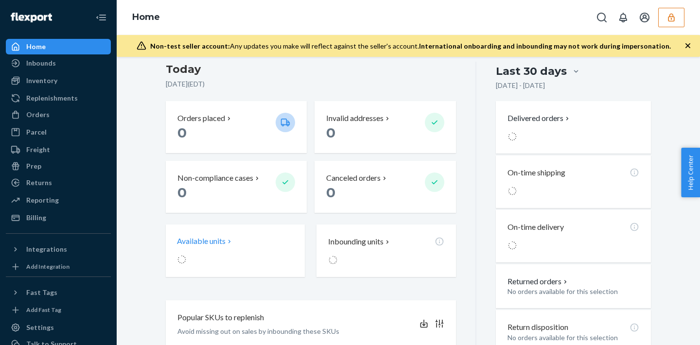
scroll to position [148, 0]
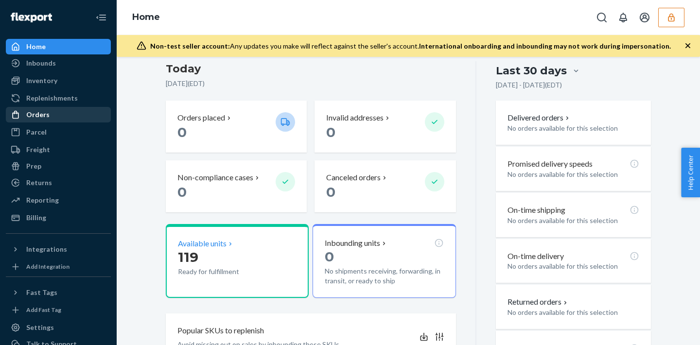
click at [78, 114] on div "Orders" at bounding box center [58, 115] width 103 height 14
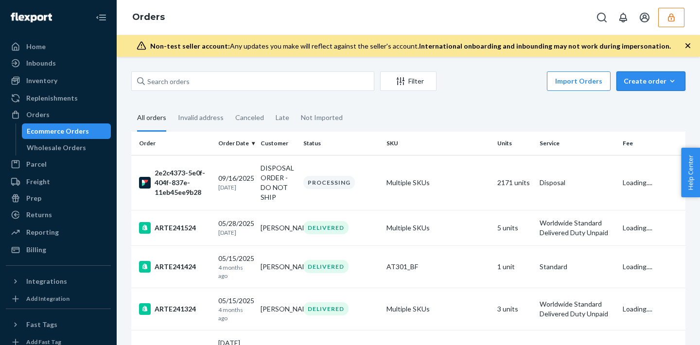
click at [656, 78] on div "Create order" at bounding box center [650, 81] width 54 height 10
click at [649, 117] on span "Removal order" at bounding box center [624, 113] width 53 height 7
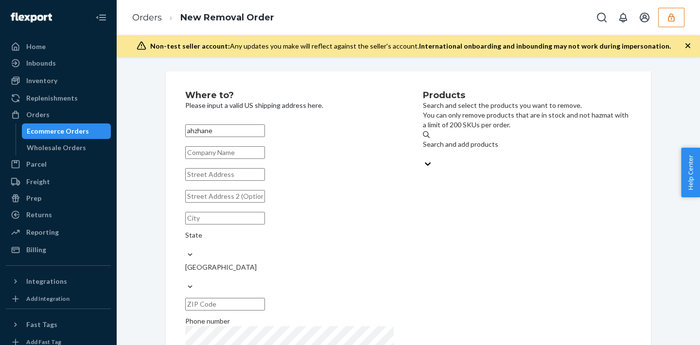
type input "ahzhane"
click at [265, 181] on input "text" at bounding box center [225, 174] width 80 height 13
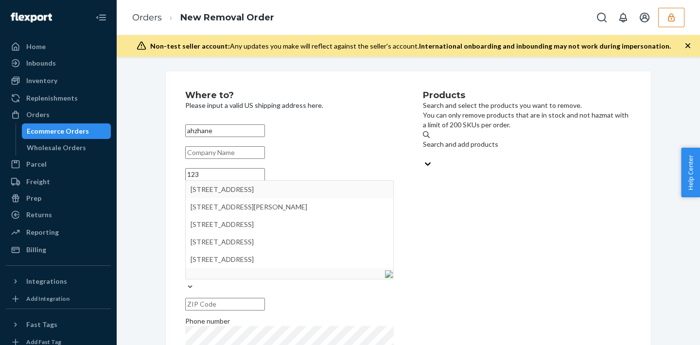
type input "123"
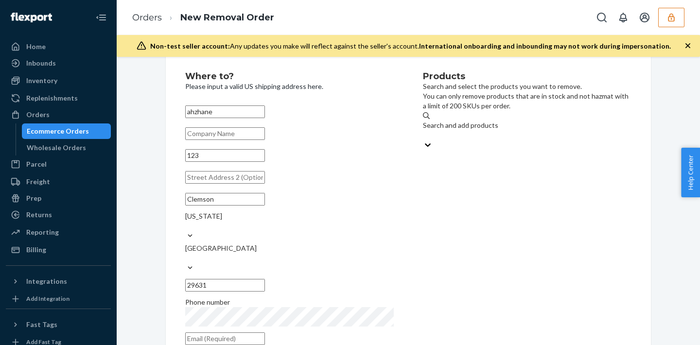
scroll to position [92, 0]
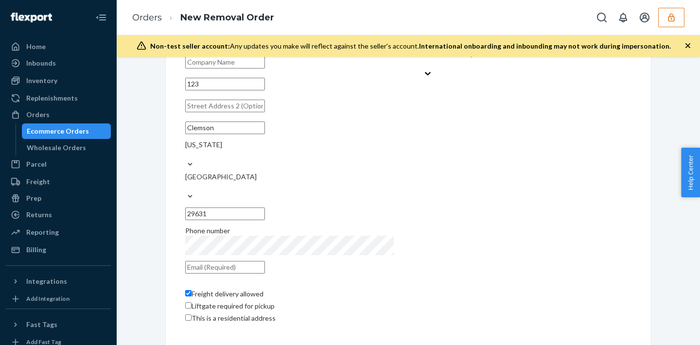
click at [265, 261] on input "text" at bounding box center [225, 267] width 80 height 13
type input "azhhane@yahoo.com"
click at [184, 295] on div "Where to? Please input a valid US shipping address here. ahzhane 123 South Caro…" at bounding box center [408, 163] width 485 height 364
click at [192, 301] on label "Liftgate required for pickup" at bounding box center [229, 306] width 89 height 10
click at [191, 302] on input "Liftgate required for pickup" at bounding box center [188, 305] width 6 height 6
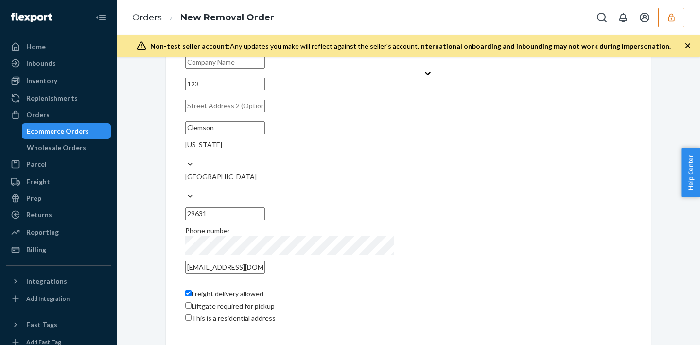
checkbox input "true"
click at [190, 314] on input "This is a residential address" at bounding box center [188, 317] width 6 height 6
checkbox input "true"
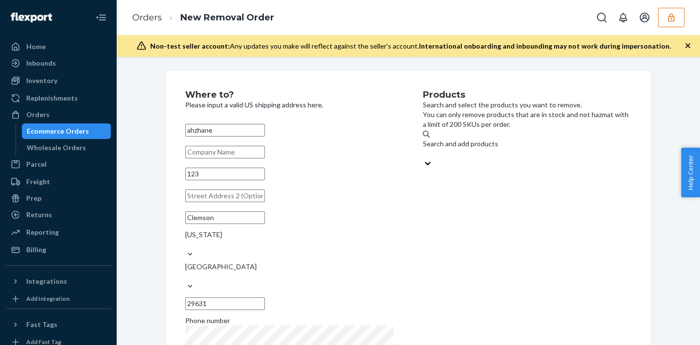
scroll to position [0, 0]
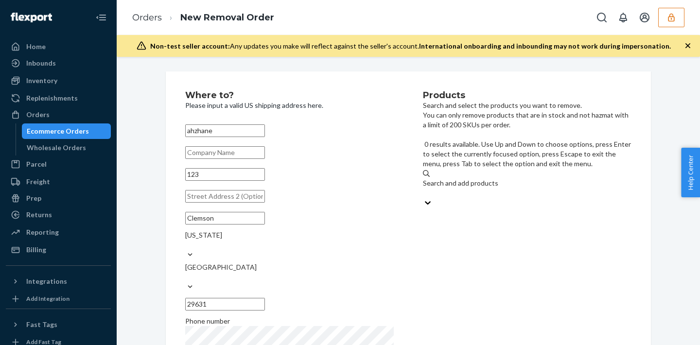
click at [513, 178] on div "Search and add products" at bounding box center [527, 187] width 208 height 19
click at [424, 188] on input "0 results available. Use Up and Down to choose options, press Enter to select t…" at bounding box center [423, 193] width 1 height 10
type input "D"
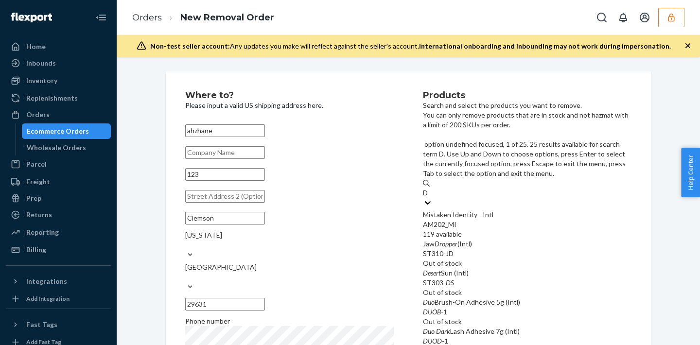
click at [523, 210] on div "Mistaken Identity - Intl AM202_MI 119 available" at bounding box center [527, 224] width 208 height 29
click at [429, 188] on input "D" at bounding box center [426, 193] width 6 height 10
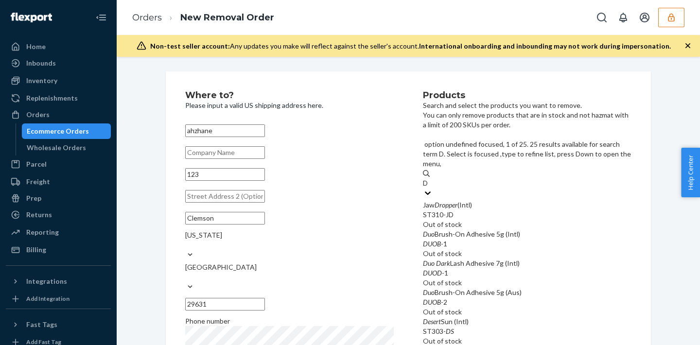
type input "D"
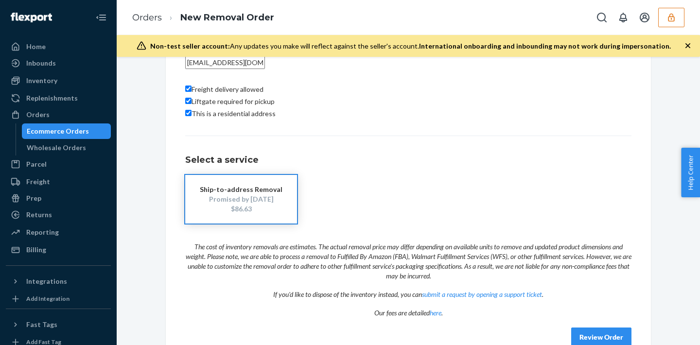
scroll to position [298, 0]
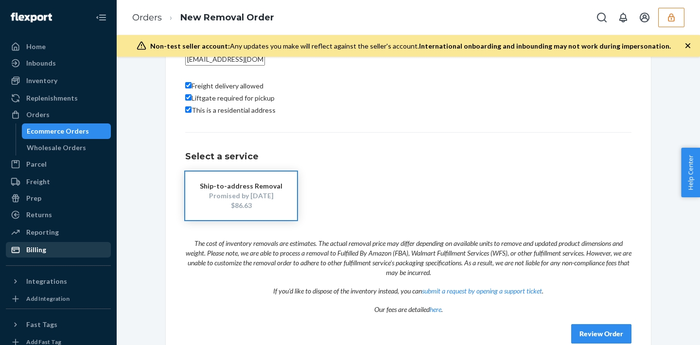
click at [51, 253] on div "Billing" at bounding box center [58, 250] width 103 height 14
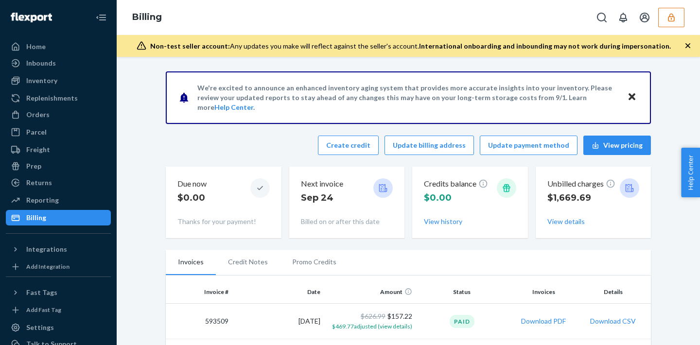
click at [677, 14] on button "button" at bounding box center [671, 17] width 26 height 19
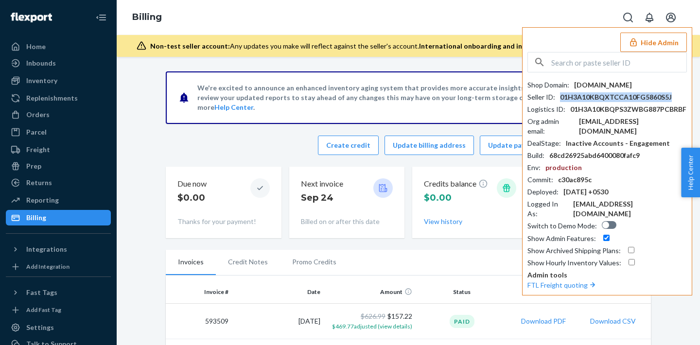
click at [606, 94] on div "01H3A10KBQXTCCA10FG5860S5J" at bounding box center [616, 97] width 112 height 10
copy div "01H3A10KBQXTCCA10FG5860S5J"
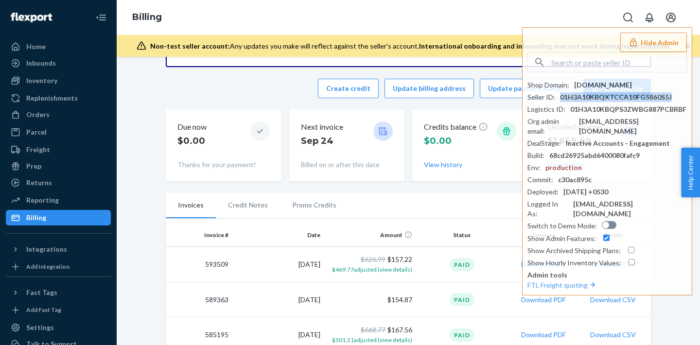
scroll to position [44, 0]
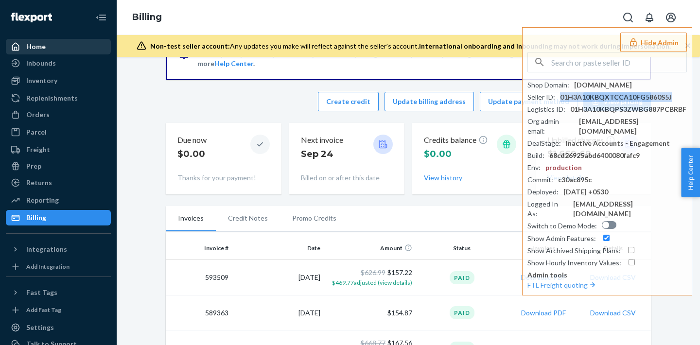
click at [53, 50] on div "Home" at bounding box center [58, 47] width 103 height 14
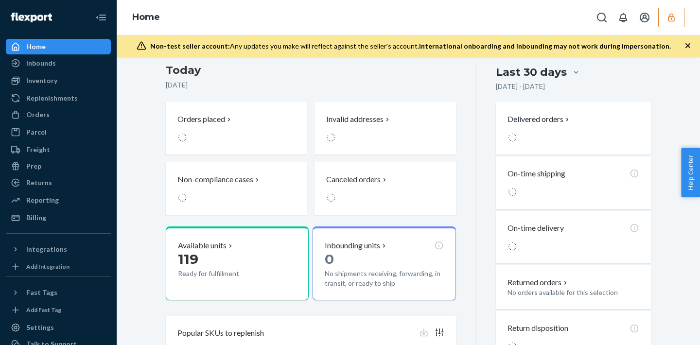
scroll to position [160, 0]
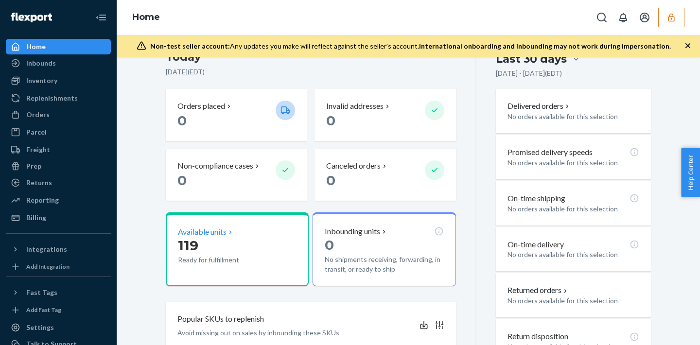
click at [231, 227] on div "Available units" at bounding box center [206, 231] width 56 height 11
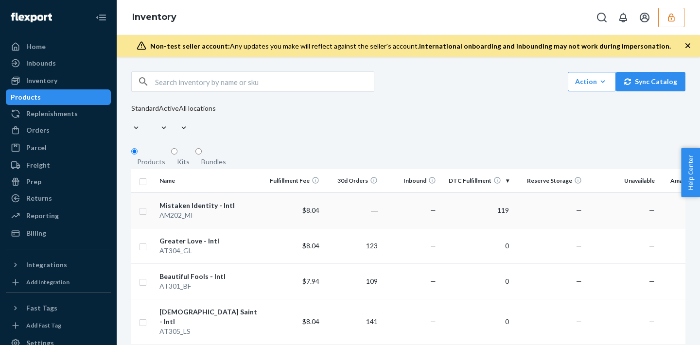
click at [410, 218] on td "—" at bounding box center [410, 209] width 58 height 35
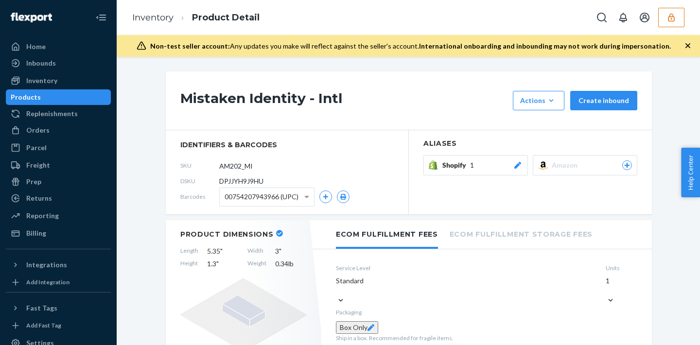
click at [239, 181] on span "DPJJYH9J9HU" at bounding box center [241, 181] width 44 height 10
copy span "DPJJYH9J9HU"
click at [243, 180] on span "DPJJYH9J9HU" at bounding box center [241, 181] width 44 height 10
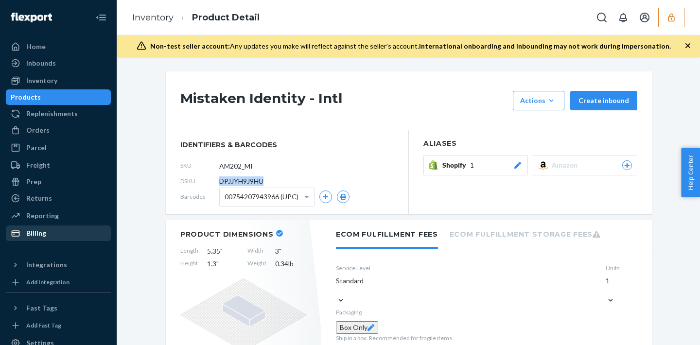
click at [23, 232] on div at bounding box center [19, 233] width 16 height 10
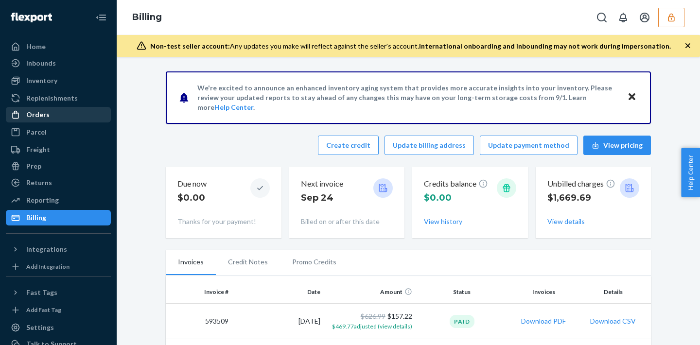
click at [42, 116] on div "Orders" at bounding box center [37, 115] width 23 height 10
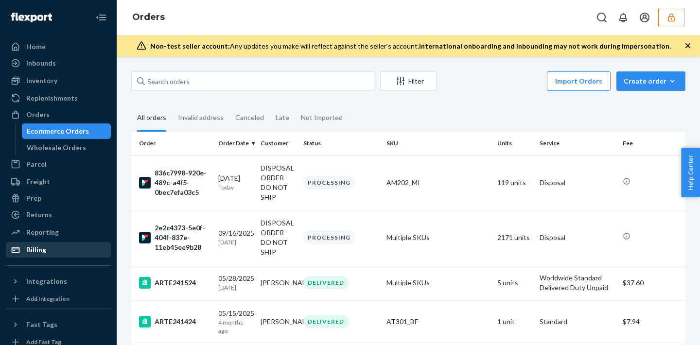
click at [56, 247] on div "Billing" at bounding box center [58, 250] width 103 height 14
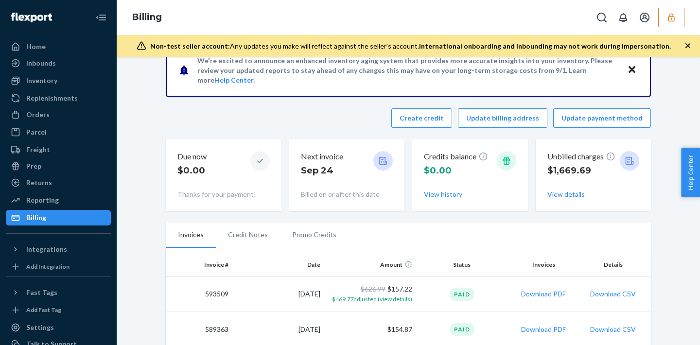
scroll to position [39, 0]
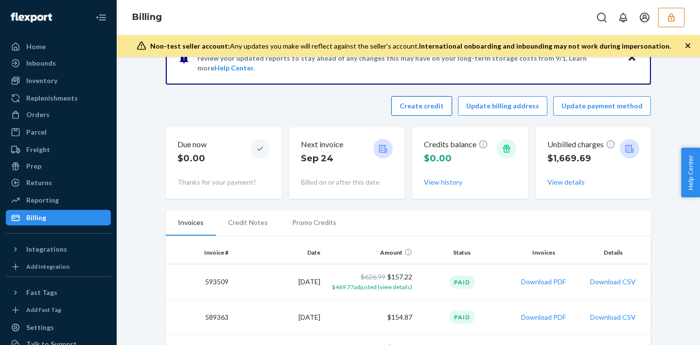
click at [421, 107] on button "Create credit" at bounding box center [421, 105] width 61 height 19
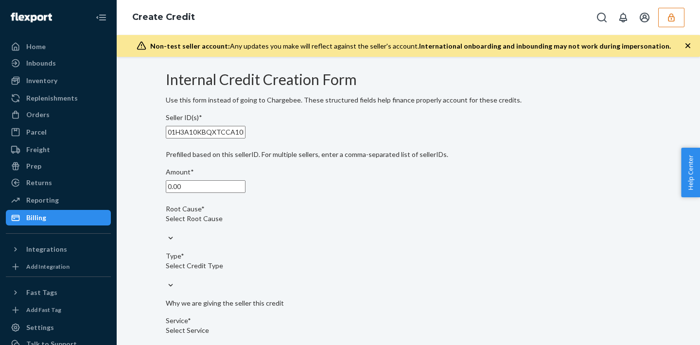
click at [89, 214] on div "Billing" at bounding box center [58, 218] width 103 height 14
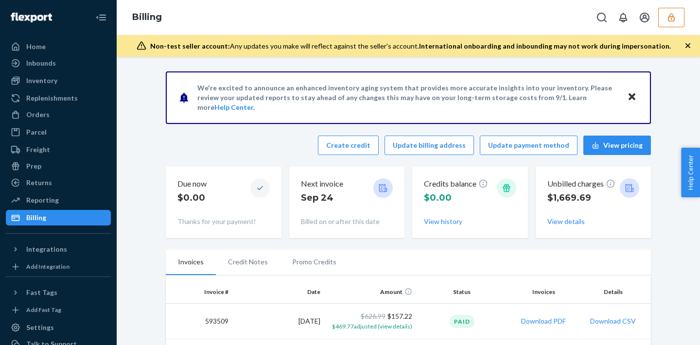
scroll to position [24, 0]
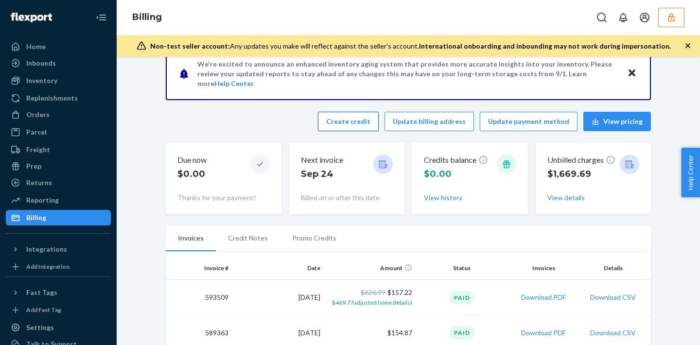
click at [376, 124] on button "Create credit" at bounding box center [348, 121] width 61 height 19
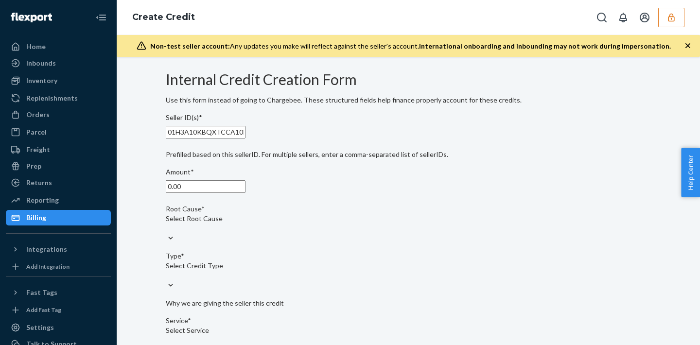
click at [216, 193] on input "0.00" at bounding box center [206, 186] width 80 height 13
type input "0"
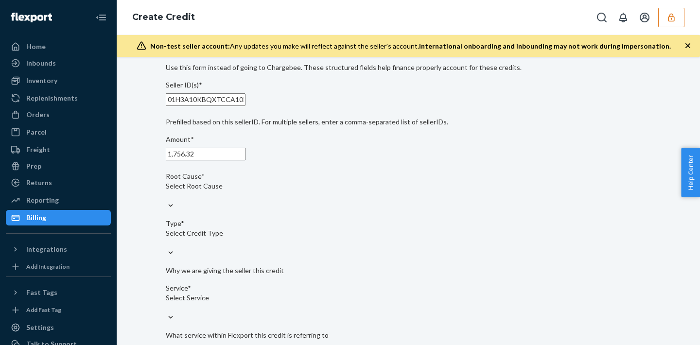
type input "1,756.32"
click at [221, 191] on div "Select Root Cause" at bounding box center [408, 186] width 485 height 10
click at [167, 201] on input "Root Cause* Select Root Cause" at bounding box center [166, 196] width 1 height 10
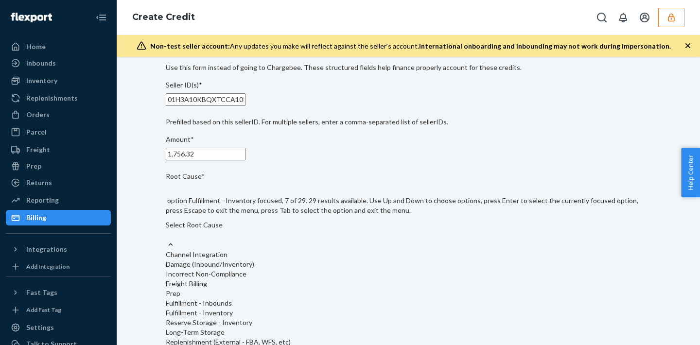
scroll to position [455, 0]
click at [167, 240] on input "Root Cause* option Monthly Minimum Fee Exemption - Pre-Approved focused, 29 of …" at bounding box center [166, 235] width 1 height 10
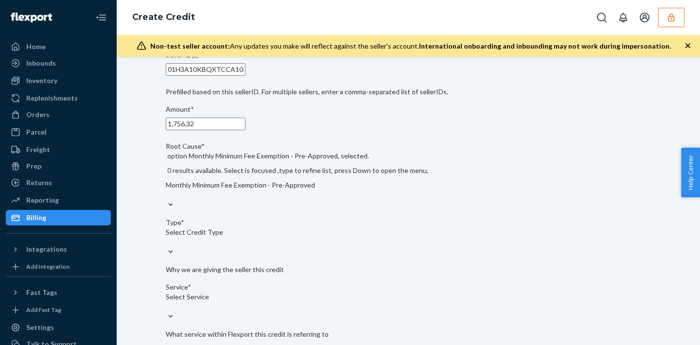
scroll to position [71, 0]
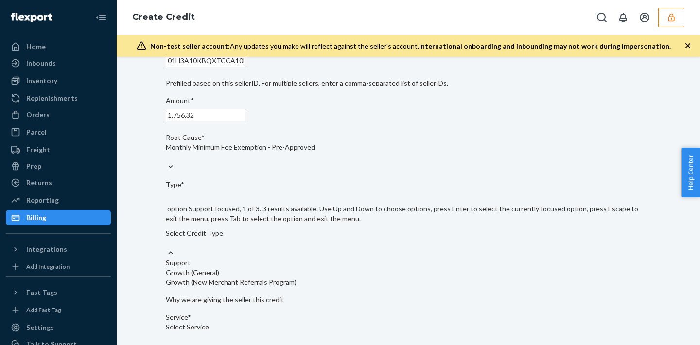
click at [242, 228] on div "Select Credit Type" at bounding box center [408, 237] width 485 height 19
click at [167, 238] on input "Type* option Support focused, 1 of 3. 3 results available. Use Up and Down to c…" at bounding box center [166, 243] width 1 height 10
click at [236, 258] on div "Support" at bounding box center [408, 263] width 485 height 10
click at [167, 243] on input "Type* option Support focused, 1 of 3. 3 results available. Use Up and Down to c…" at bounding box center [166, 243] width 1 height 10
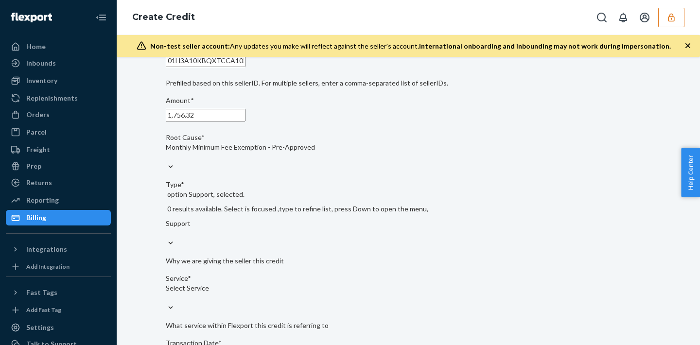
scroll to position [155, 0]
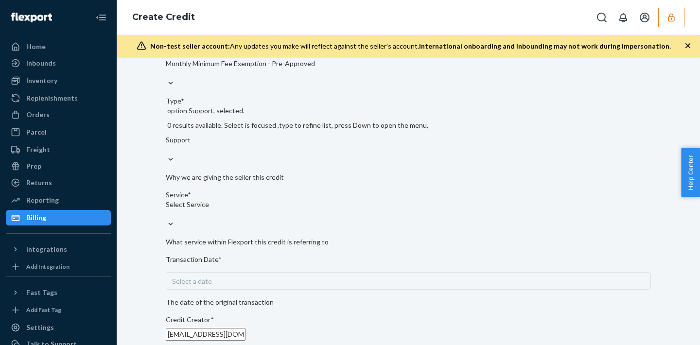
click at [243, 200] on div "Select Service" at bounding box center [408, 209] width 485 height 19
click at [167, 209] on input "Service* Select Service" at bounding box center [166, 214] width 1 height 10
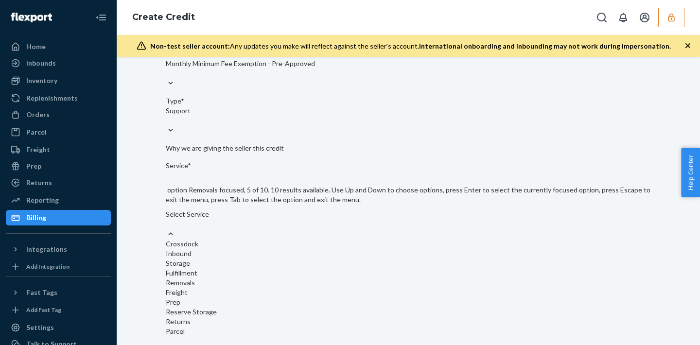
scroll to position [42, 0]
click at [223, 278] on div "Removals" at bounding box center [408, 283] width 485 height 10
click at [167, 229] on input "Service* option Removals focused, 5 of 10. 10 results available. Use Up and Dow…" at bounding box center [166, 224] width 1 height 10
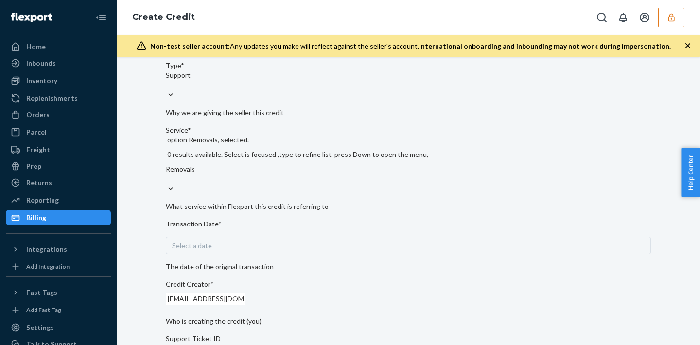
scroll to position [213, 0]
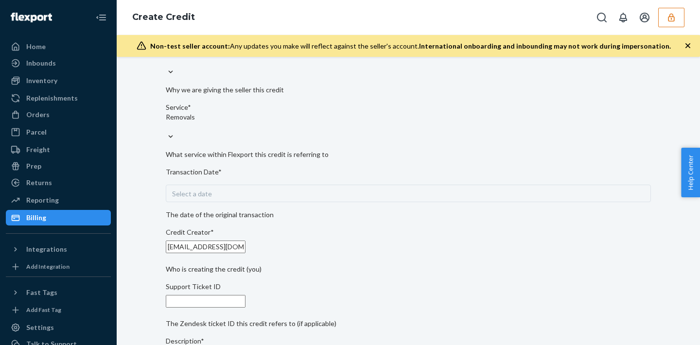
click at [230, 202] on div "Seller ID(s)* 01H3A10KBQXTCCA10FG5860S5J Prefilled based on this sellerID. For …" at bounding box center [408, 182] width 485 height 573
click at [232, 189] on div "Select a date" at bounding box center [408, 193] width 485 height 17
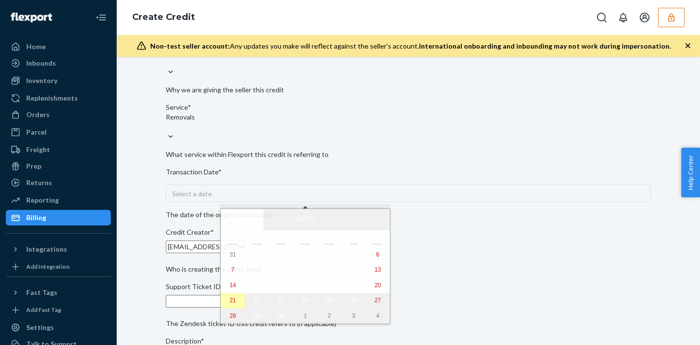
click at [229, 304] on abbr "21" at bounding box center [232, 300] width 6 height 7
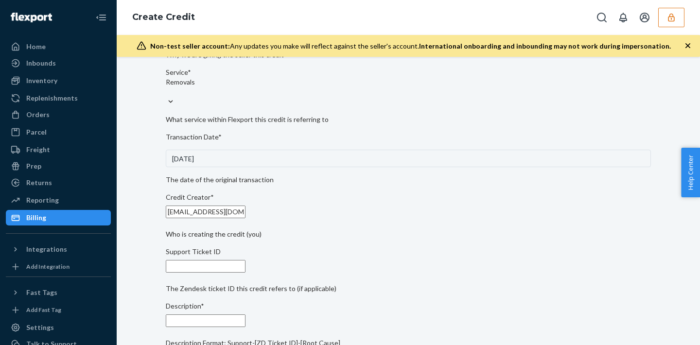
scroll to position [280, 0]
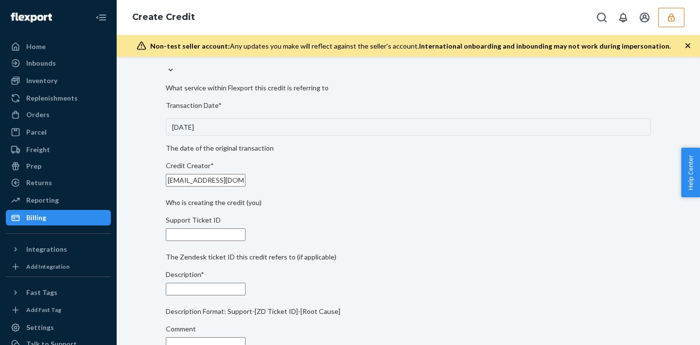
click at [230, 241] on input "Support Ticket ID" at bounding box center [206, 234] width 80 height 13
paste input "797405"
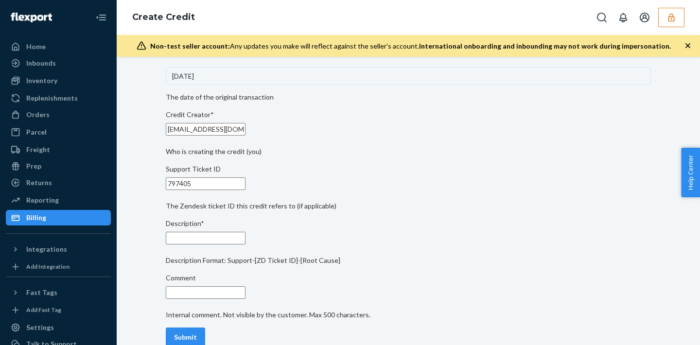
type input "797405"
click at [219, 237] on input "Description*" at bounding box center [206, 238] width 80 height 13
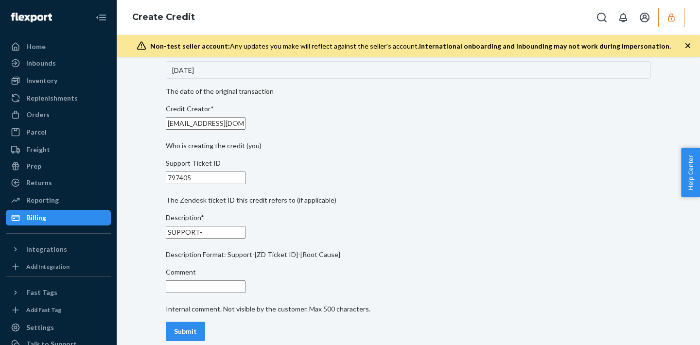
paste input "797405"
type input "SUPPORT-797405-MONTHLY MIN FEE"
click at [241, 286] on input "Comment" at bounding box center [206, 286] width 80 height 13
click at [245, 280] on input "signed the fofeiture letter, forefeited all their units crediting the disposal" at bounding box center [206, 286] width 80 height 13
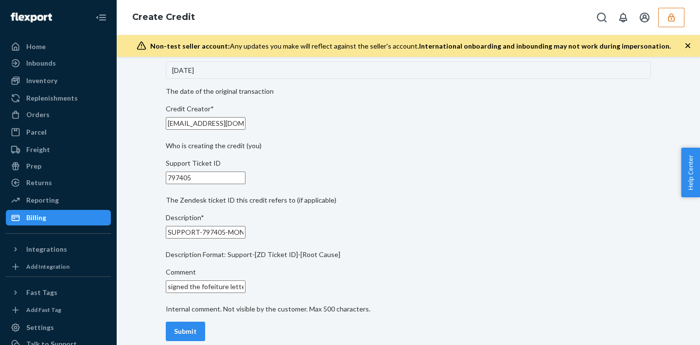
click at [245, 280] on input "signed the fofeiture letter, forefeited all their units crediting the disposal" at bounding box center [206, 286] width 80 height 13
click at [245, 280] on input "signed the forfeiture letter, forefeited all their units crediting the disposal" at bounding box center [206, 286] width 80 height 13
type input "signed the forfeiture letter, forfeited all their units crediting the disposal"
click at [197, 326] on div "Submit" at bounding box center [185, 331] width 23 height 10
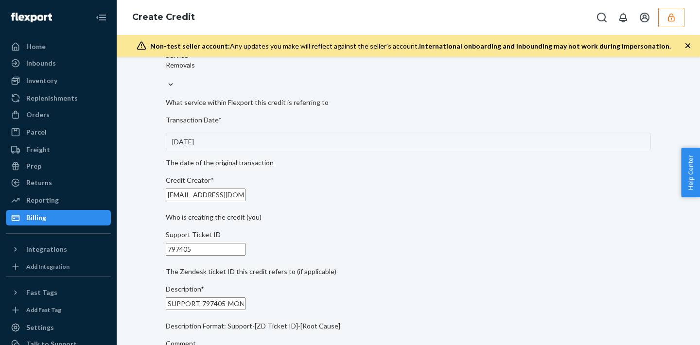
scroll to position [347, 0]
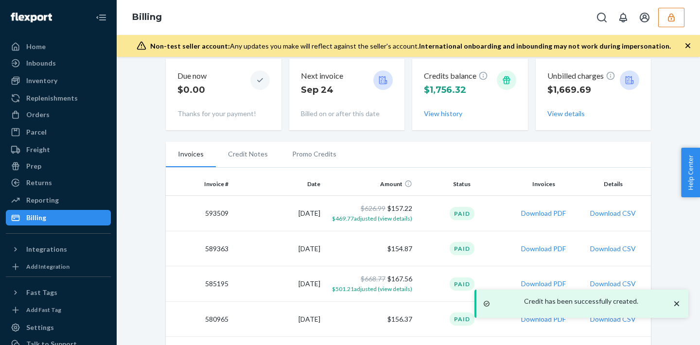
scroll to position [230, 0]
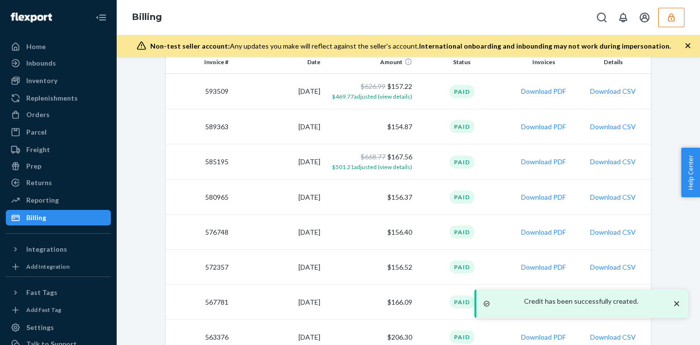
click at [668, 20] on icon "button" at bounding box center [671, 17] width 6 height 8
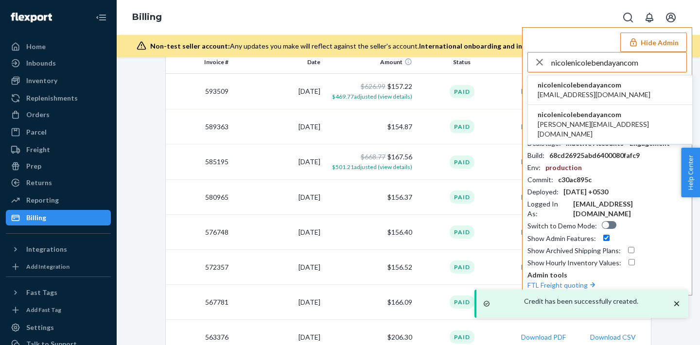
type input "nicolenicolebendayancom"
click at [604, 80] on span "nicolenicolebendayancom" at bounding box center [593, 85] width 113 height 10
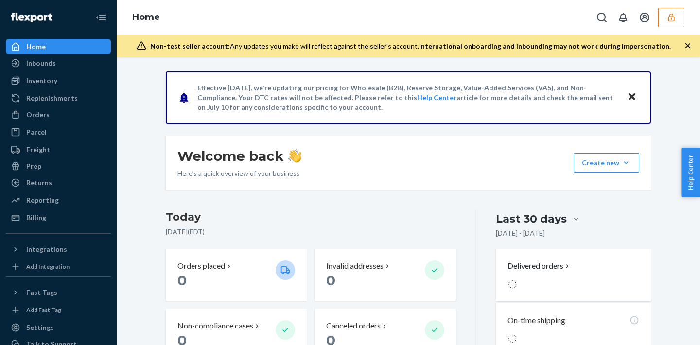
scroll to position [182, 0]
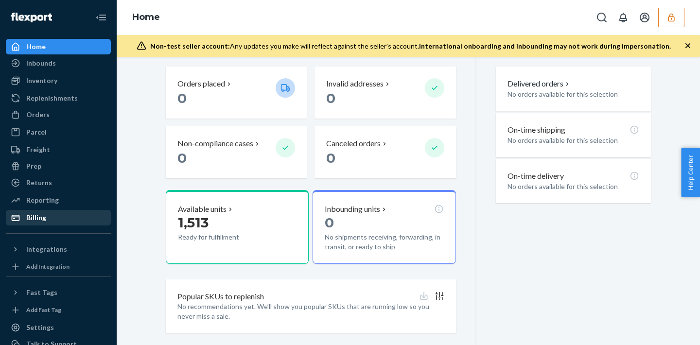
click at [52, 217] on div "Billing" at bounding box center [58, 218] width 103 height 14
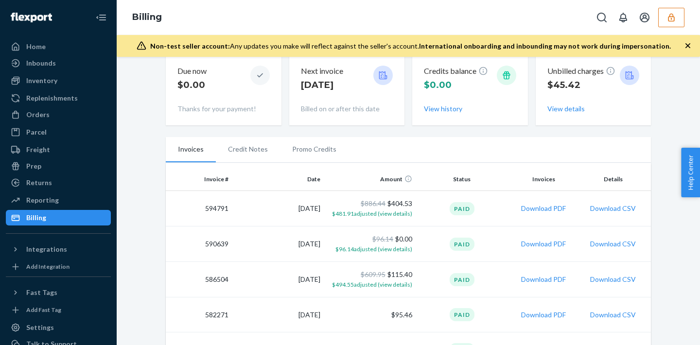
scroll to position [115, 0]
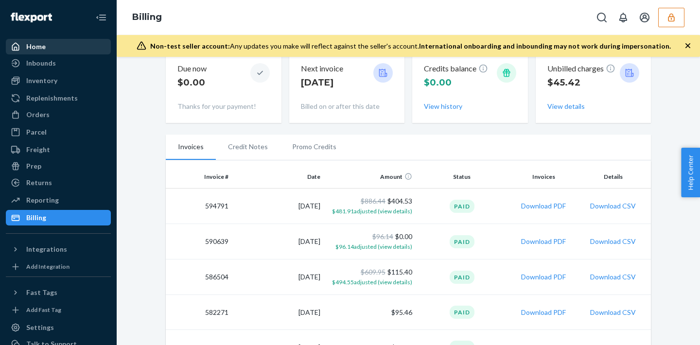
click at [27, 49] on div "Home" at bounding box center [35, 47] width 19 height 10
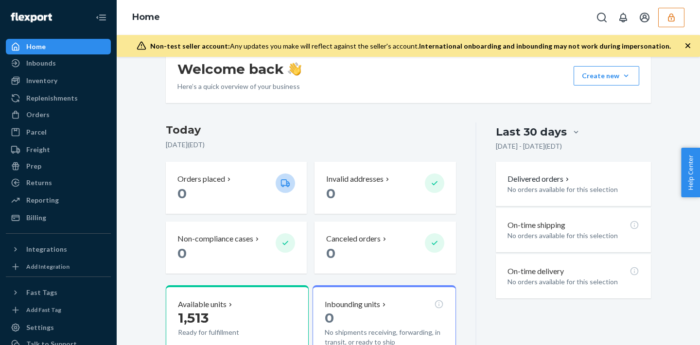
scroll to position [183, 0]
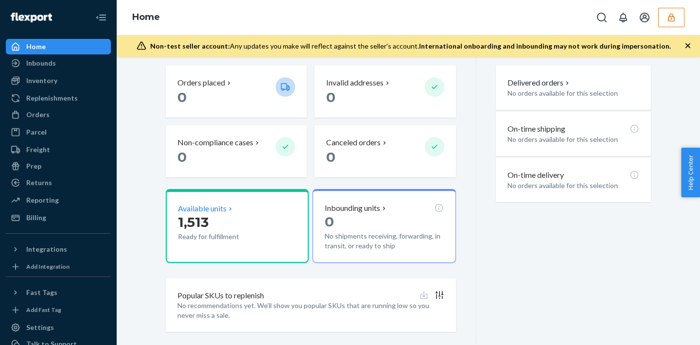
click at [222, 227] on p "1,513" at bounding box center [223, 221] width 90 height 17
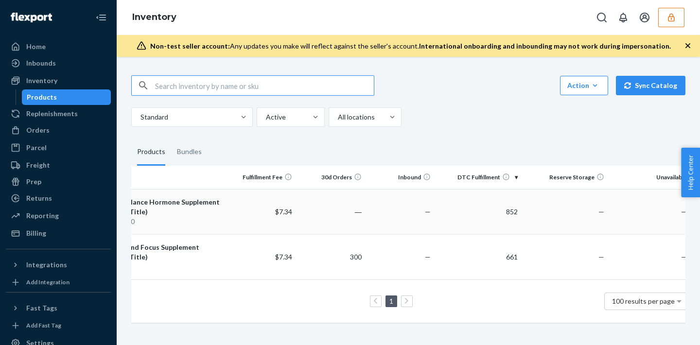
scroll to position [0, 68]
click at [671, 20] on icon "button" at bounding box center [671, 18] width 10 height 10
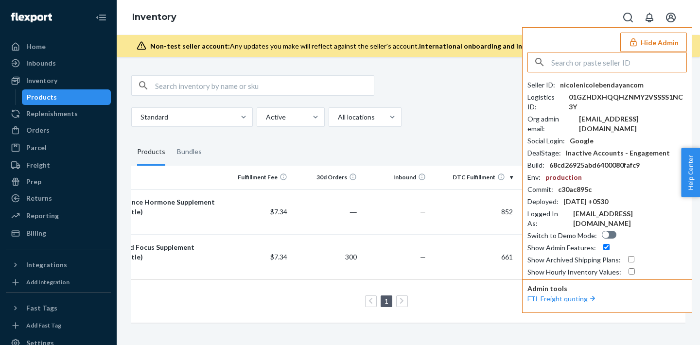
click at [616, 79] on div "Seller ID : nicolenicolebendayancom Logistics ID : 01GZHDXHQQHZNMY2VSSSS1NC3Y O…" at bounding box center [606, 164] width 159 height 225
copy div "nicolenicolebendayancom"
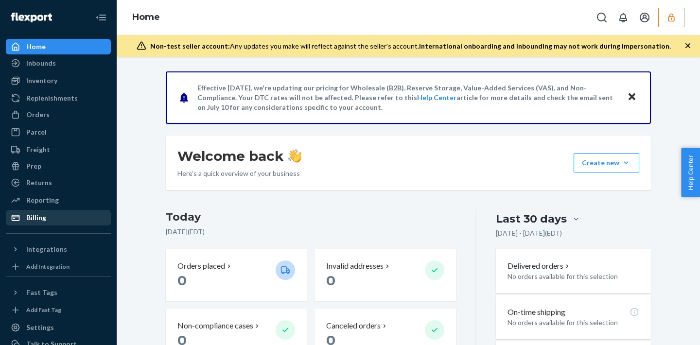
click at [46, 215] on div "Billing" at bounding box center [58, 218] width 103 height 14
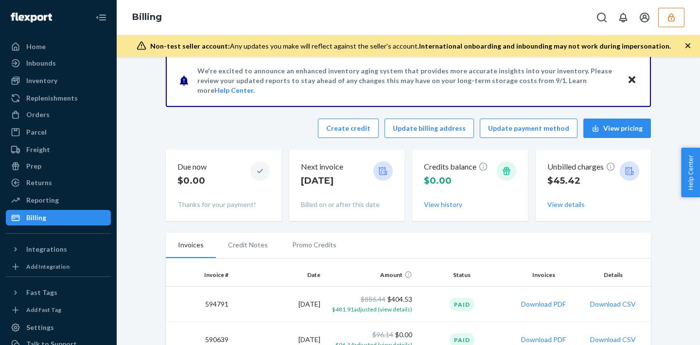
scroll to position [21, 0]
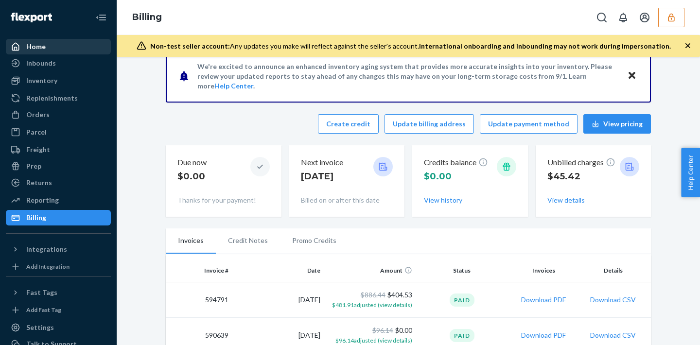
click at [41, 49] on div "Home" at bounding box center [35, 47] width 19 height 10
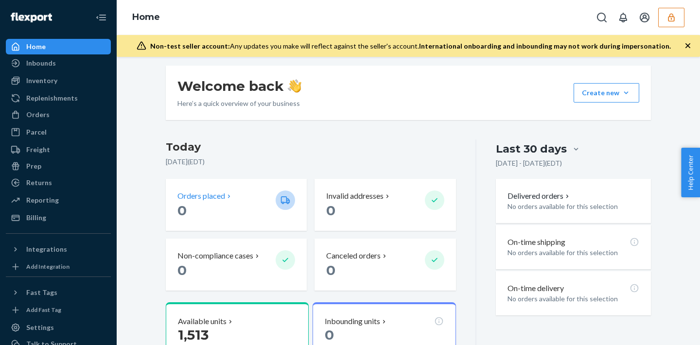
scroll to position [71, 0]
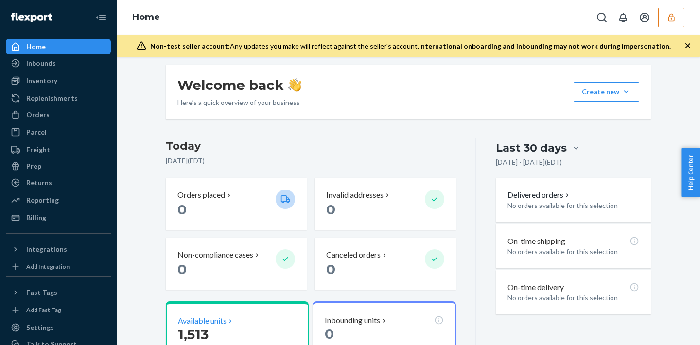
click at [266, 319] on div "Available units" at bounding box center [237, 320] width 119 height 11
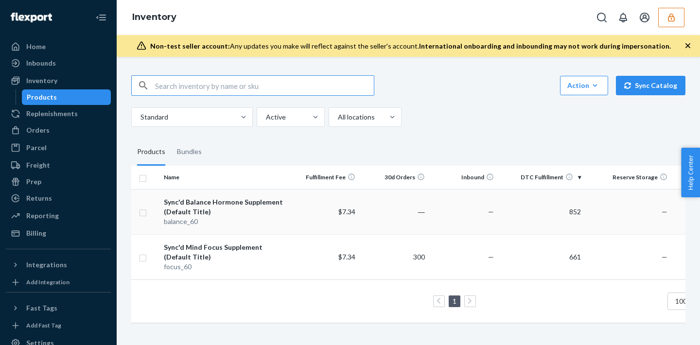
click at [258, 219] on div "balance_60" at bounding box center [225, 222] width 122 height 10
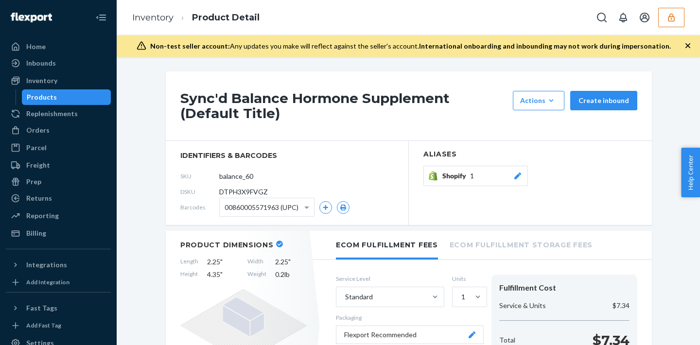
click at [244, 193] on span "DTPH3X9FVGZ" at bounding box center [243, 192] width 49 height 10
click at [245, 190] on span "DTPH3X9FVGZ" at bounding box center [243, 192] width 49 height 10
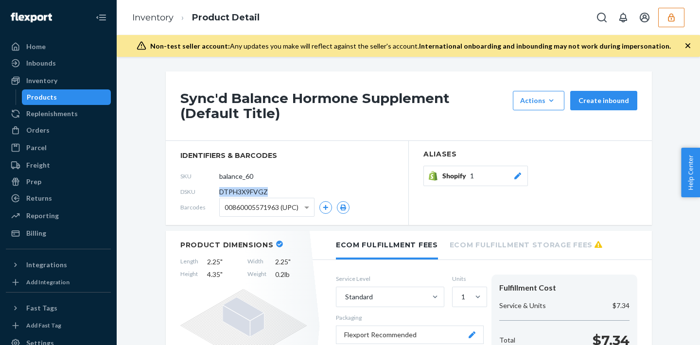
copy span "DTPH3X9FVGZ"
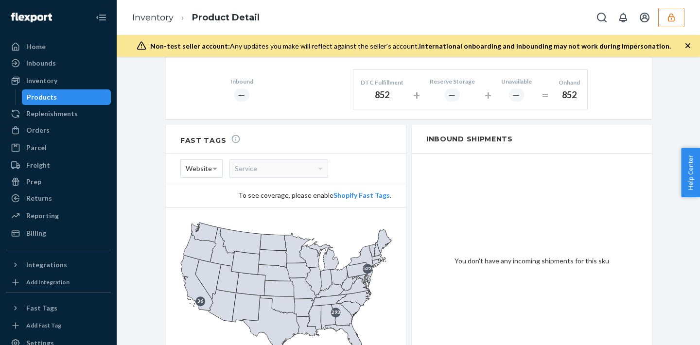
scroll to position [519, 0]
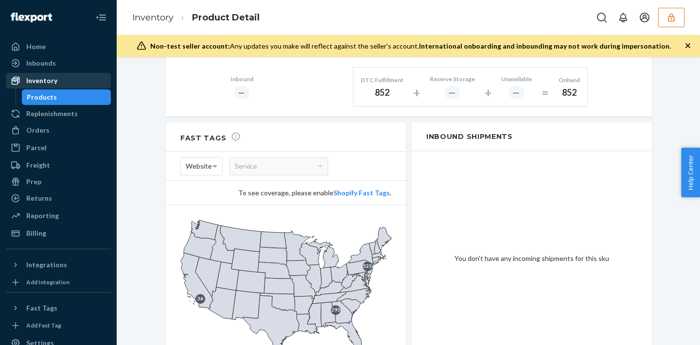
click at [42, 79] on div "Inventory" at bounding box center [41, 81] width 31 height 10
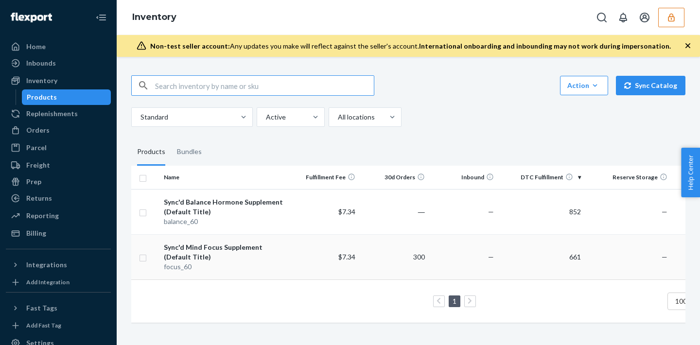
scroll to position [0, 72]
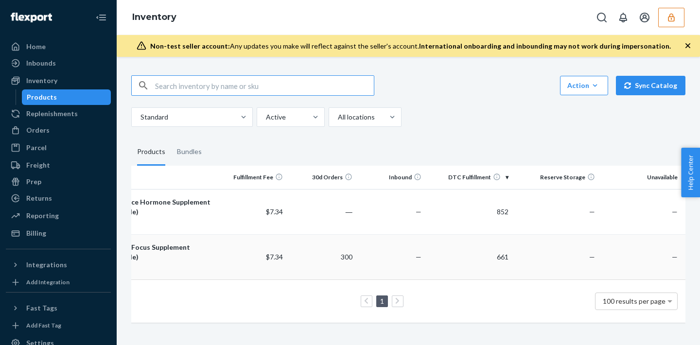
click at [389, 256] on td "—" at bounding box center [390, 256] width 69 height 45
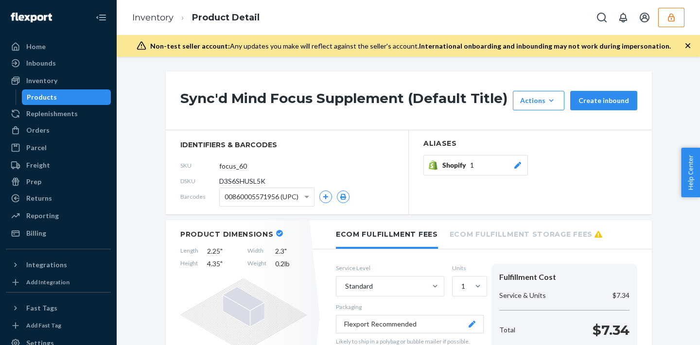
click at [232, 180] on span "D3S6SHUSL5K" at bounding box center [242, 181] width 46 height 10
copy span "D3S6SHUSL5K"
click at [32, 44] on div "Home" at bounding box center [35, 47] width 19 height 10
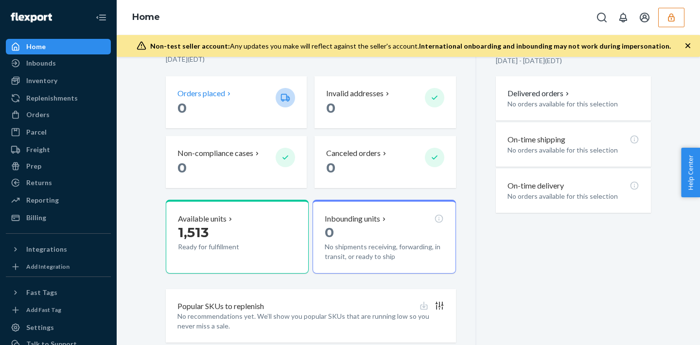
scroll to position [192, 0]
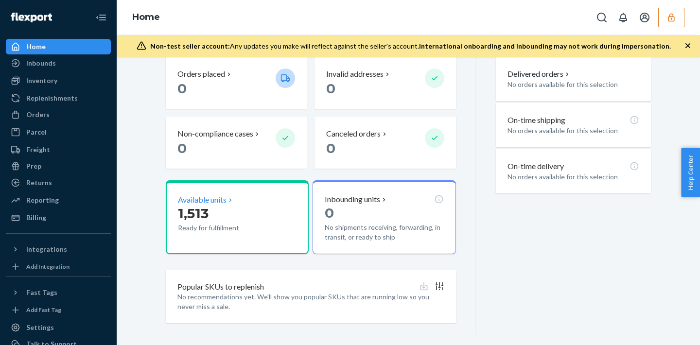
click at [244, 212] on p "1,513" at bounding box center [223, 213] width 90 height 17
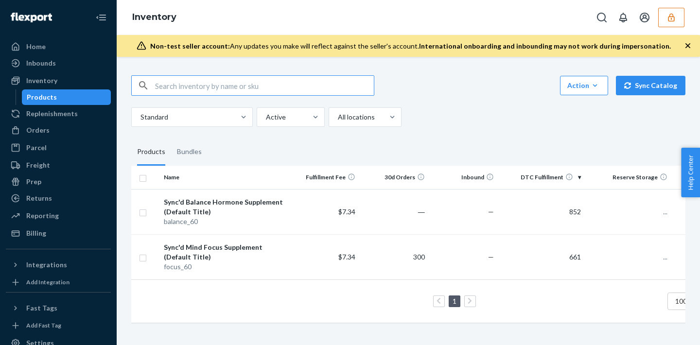
scroll to position [0, 72]
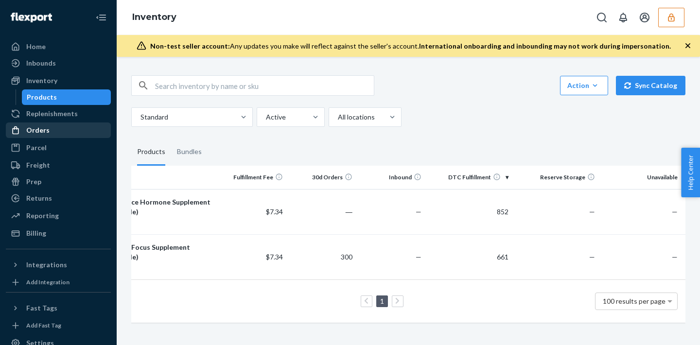
click at [57, 134] on div "Orders" at bounding box center [58, 130] width 103 height 14
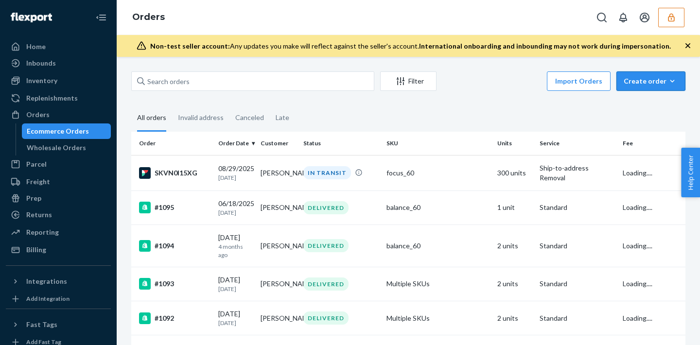
click at [669, 82] on icon "button" at bounding box center [672, 81] width 10 height 10
click at [656, 128] on span "Removal order" at bounding box center [656, 125] width 60 height 7
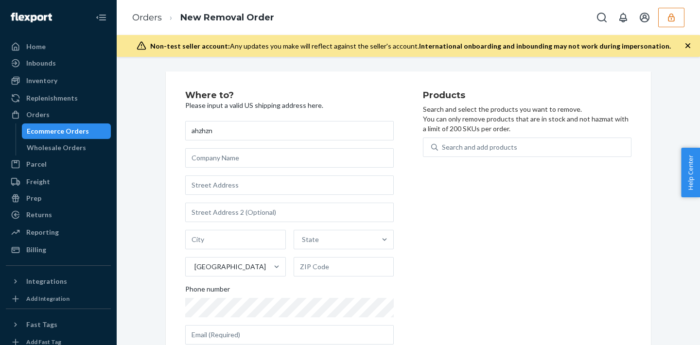
type input "ahzhzn"
click at [280, 183] on input "text" at bounding box center [289, 184] width 208 height 19
type input "[STREET_ADDRESS]"
type input "[GEOGRAPHIC_DATA]"
type input "29611"
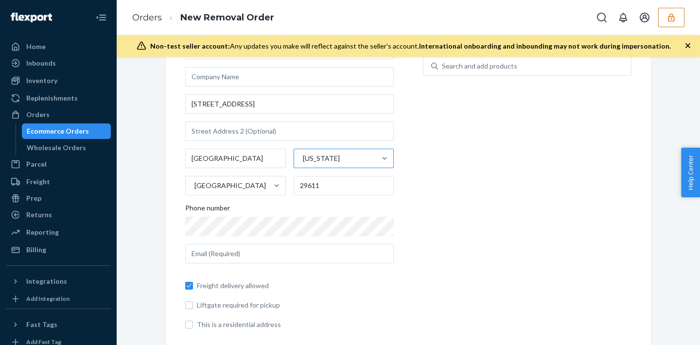
scroll to position [92, 0]
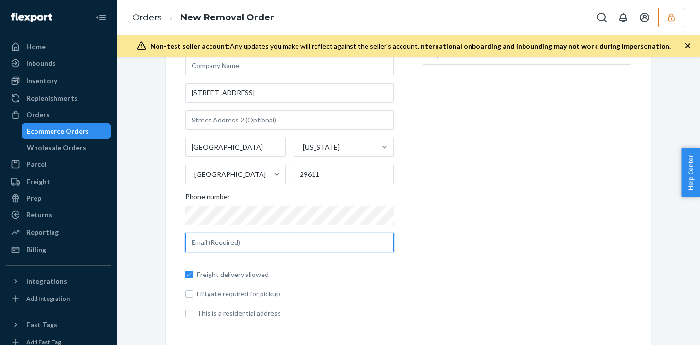
click at [235, 251] on input "text" at bounding box center [289, 242] width 208 height 19
type input "[EMAIL_ADDRESS][DOMAIN_NAME]"
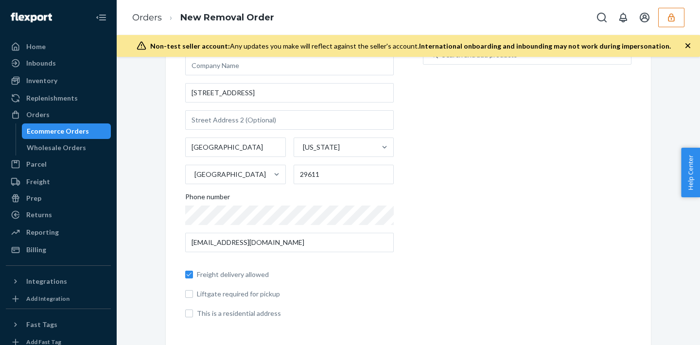
click at [193, 294] on label "Liftgate required for pickup" at bounding box center [289, 294] width 208 height 10
click at [193, 294] on input "Liftgate required for pickup" at bounding box center [189, 294] width 8 height 8
checkbox input "true"
click at [192, 312] on input "This is a residential address" at bounding box center [189, 313] width 8 height 8
checkbox input "true"
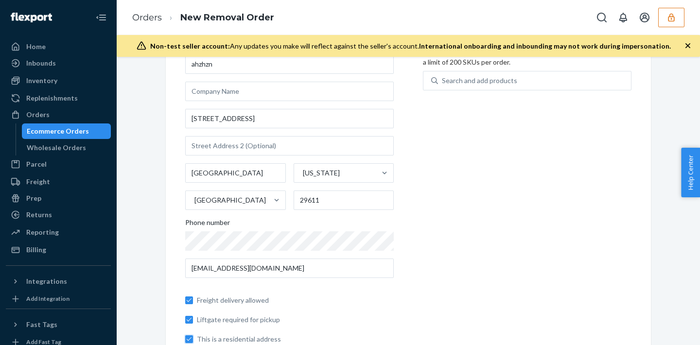
scroll to position [0, 0]
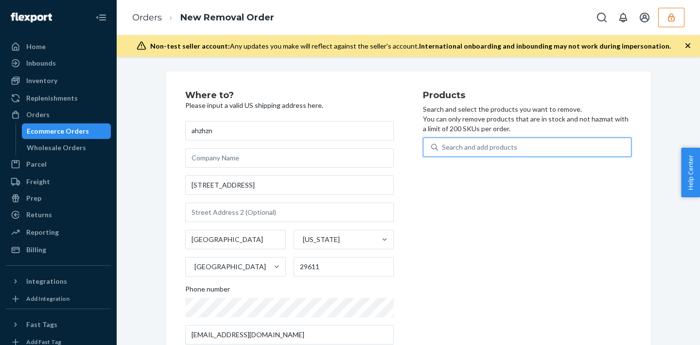
click at [490, 150] on div "Search and add products" at bounding box center [479, 147] width 75 height 10
click at [443, 150] on input "0 results available. Use Up and Down to choose options, press Enter to select t…" at bounding box center [442, 147] width 1 height 10
type input "D"
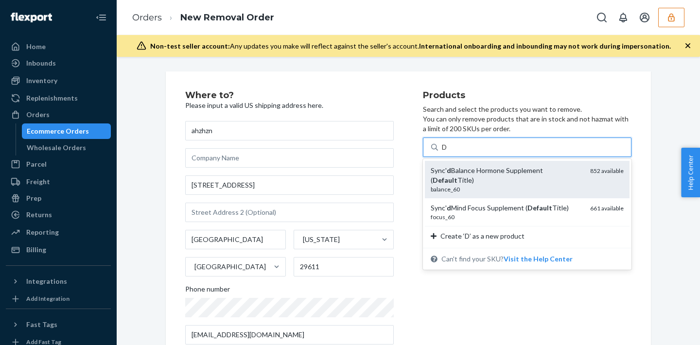
click at [532, 182] on div "Sync' d Balance Hormone Supplement ( Default Title)" at bounding box center [506, 175] width 152 height 19
click at [448, 152] on input "D" at bounding box center [445, 147] width 6 height 10
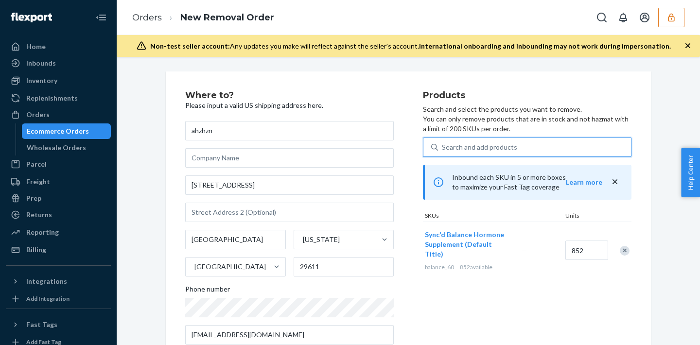
type input "D"
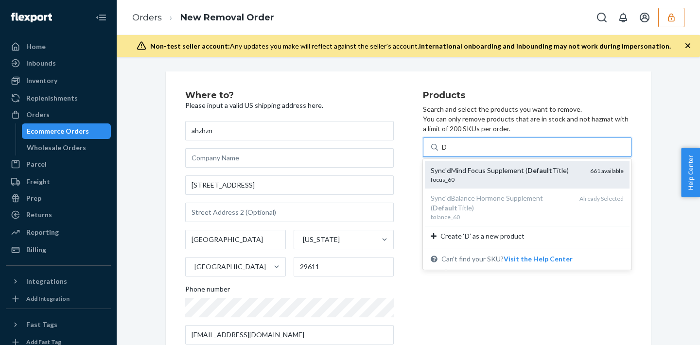
click at [521, 180] on div "focus_60" at bounding box center [506, 179] width 152 height 8
click at [448, 152] on input "D" at bounding box center [445, 147] width 6 height 10
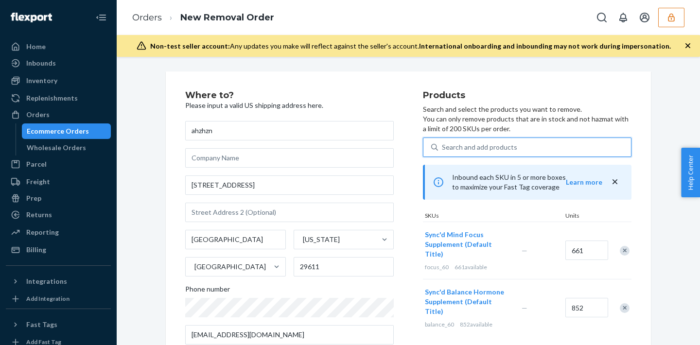
scroll to position [318, 0]
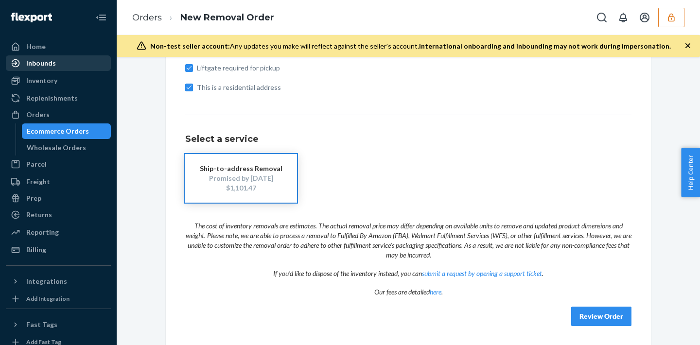
click at [52, 58] on div "Inbounds" at bounding box center [41, 63] width 30 height 10
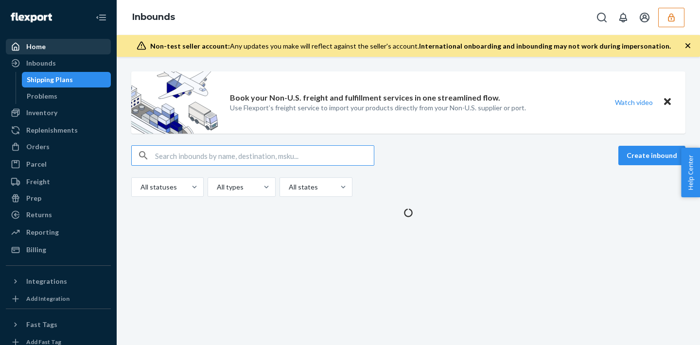
click at [50, 52] on div "Home" at bounding box center [58, 47] width 103 height 14
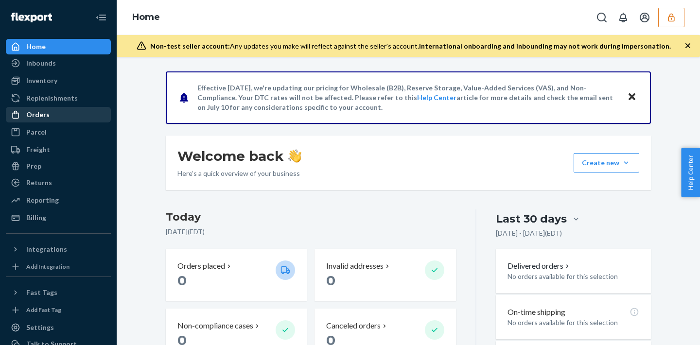
click at [42, 120] on div "Orders" at bounding box center [58, 115] width 103 height 14
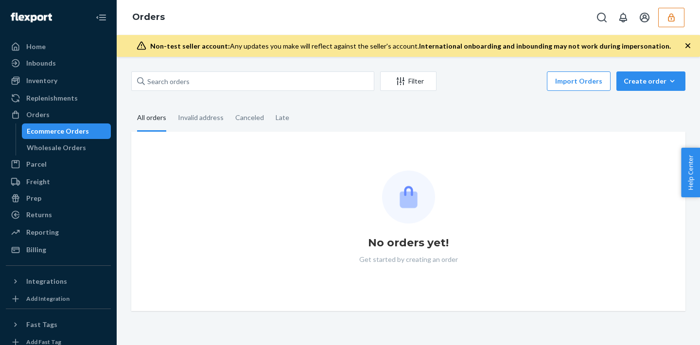
click at [669, 14] on icon "button" at bounding box center [671, 17] width 6 height 8
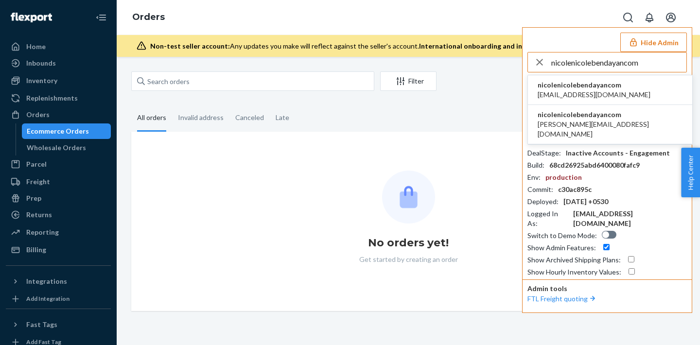
type input "nicolenicolebendayancom"
click at [589, 86] on span "nicolenicolebendayancom" at bounding box center [593, 85] width 113 height 10
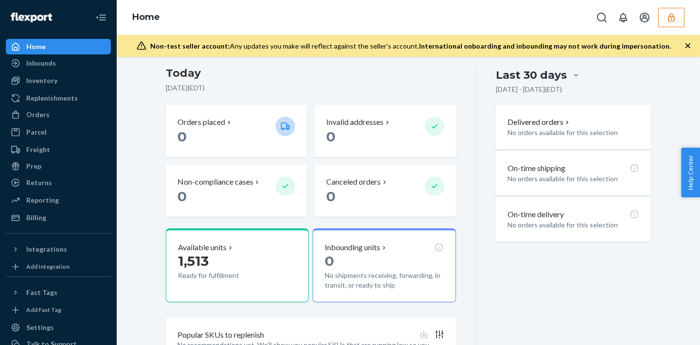
scroll to position [177, 0]
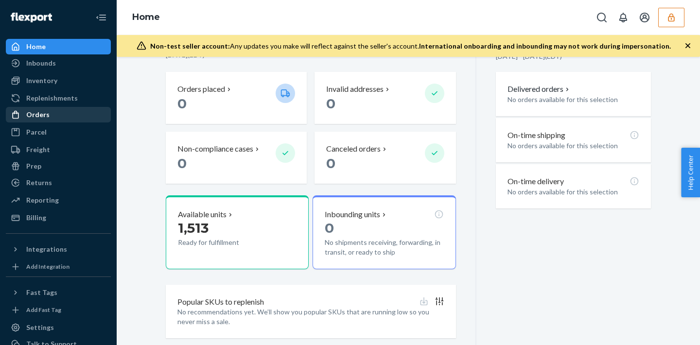
click at [51, 114] on div "Orders" at bounding box center [58, 115] width 103 height 14
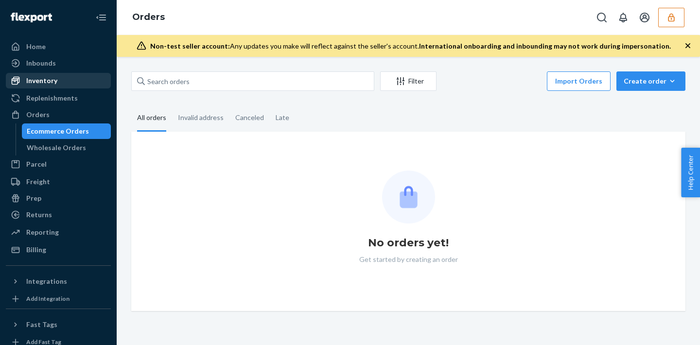
click at [51, 83] on div "Inventory" at bounding box center [41, 81] width 31 height 10
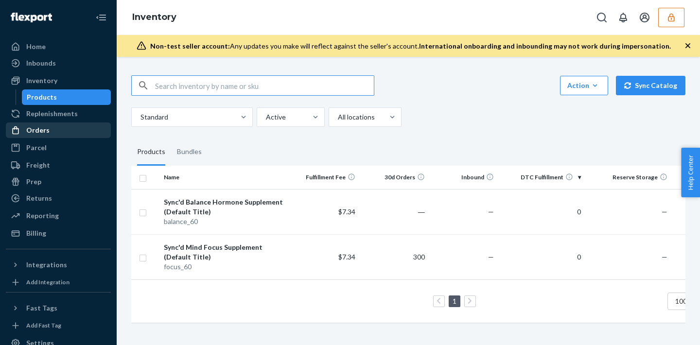
click at [55, 133] on div "Orders" at bounding box center [58, 130] width 103 height 14
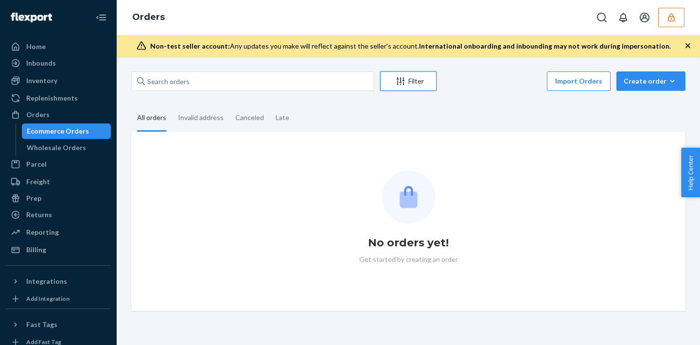
click at [390, 88] on button "Filter" at bounding box center [408, 80] width 56 height 19
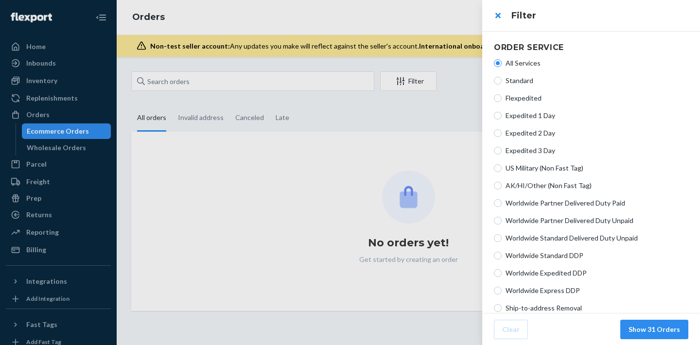
scroll to position [242, 0]
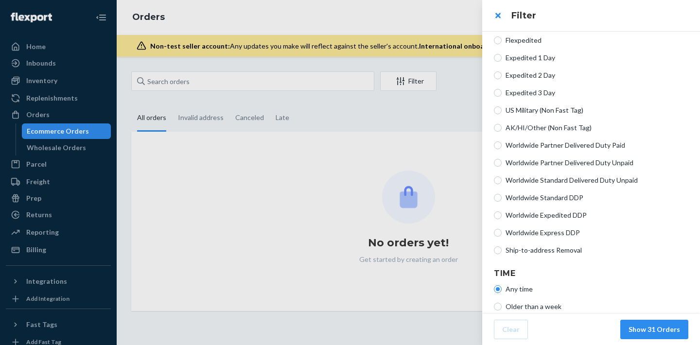
click at [543, 250] on span "Ship-to-address Removal" at bounding box center [596, 250] width 183 height 10
click at [501, 250] on input "Ship-to-address Removal" at bounding box center [498, 250] width 8 height 8
radio input "true"
radio input "false"
click at [649, 338] on button "Show 1 Orders" at bounding box center [656, 329] width 64 height 19
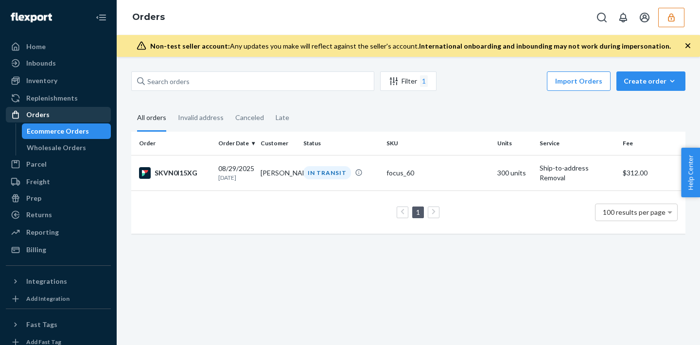
click at [44, 111] on div "Orders" at bounding box center [37, 115] width 23 height 10
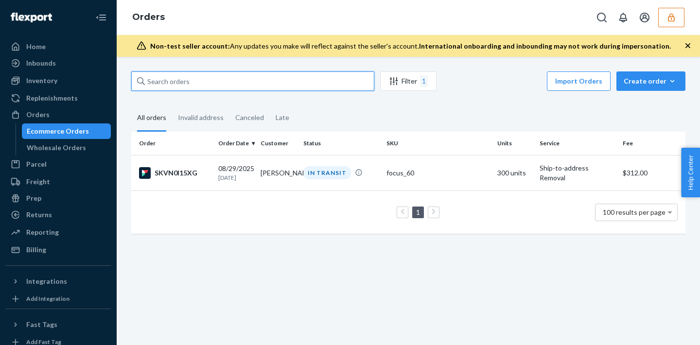
click at [208, 87] on input "text" at bounding box center [252, 80] width 243 height 19
paste input "137079919"
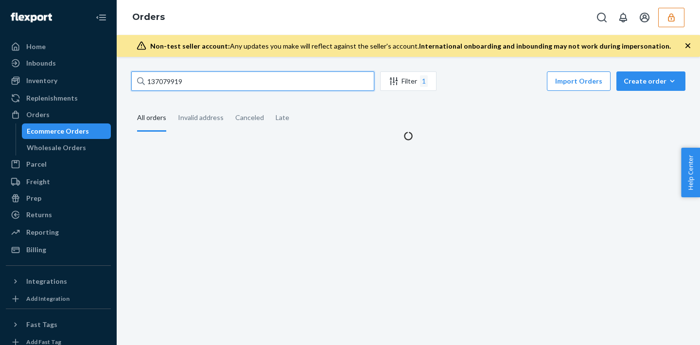
type input "137079919"
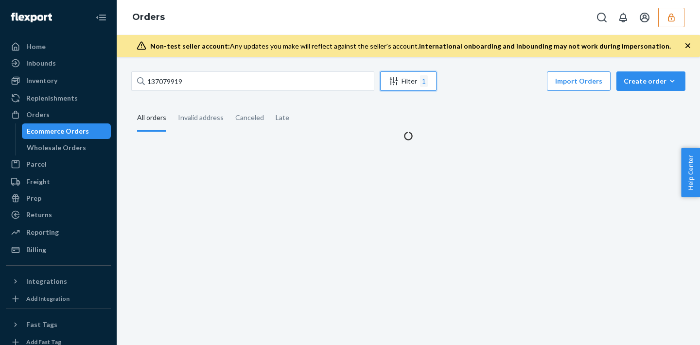
click at [394, 86] on icon "Filter" at bounding box center [394, 81] width 10 height 10
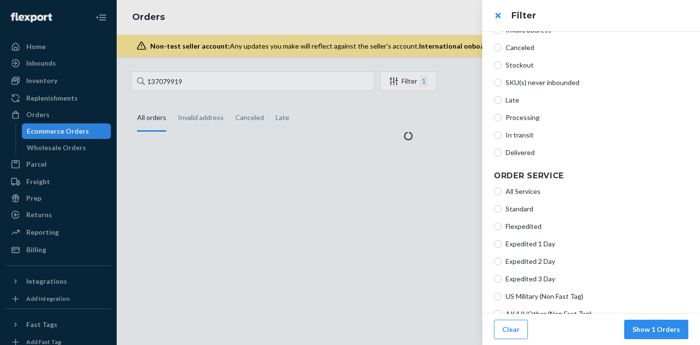
scroll to position [106, 0]
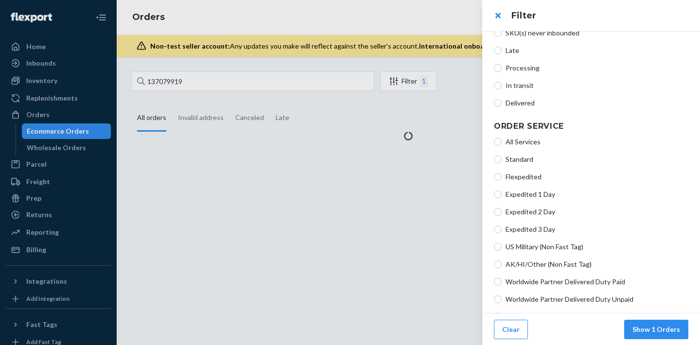
click at [493, 141] on article "Order Status All Order Statuses Invalid address Canceled Stockout SKU(s) never …" at bounding box center [591, 201] width 218 height 552
click at [497, 143] on input "All Services" at bounding box center [498, 142] width 8 height 8
radio input "true"
radio input "false"
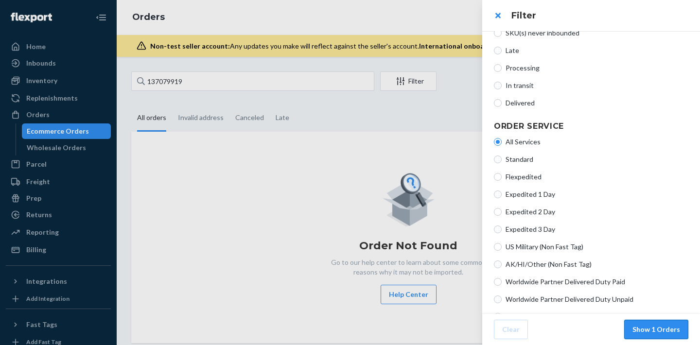
click at [656, 337] on button "Show 1 Orders" at bounding box center [656, 329] width 64 height 19
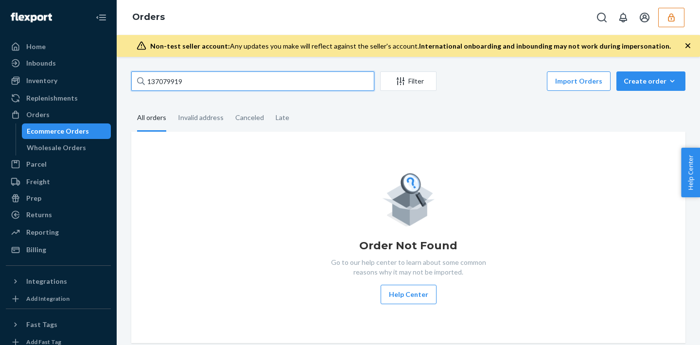
drag, startPoint x: 212, startPoint y: 82, endPoint x: 129, endPoint y: 79, distance: 82.7
click at [129, 79] on div "137079919 Filter Import Orders Create order Ecommerce order Removal order All o…" at bounding box center [408, 207] width 568 height 272
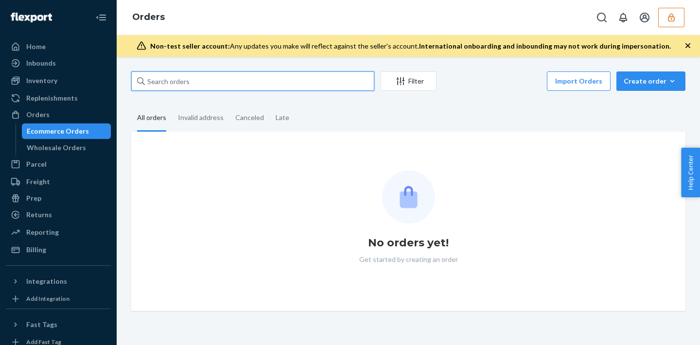
paste input "137079919"
type input "137079919"
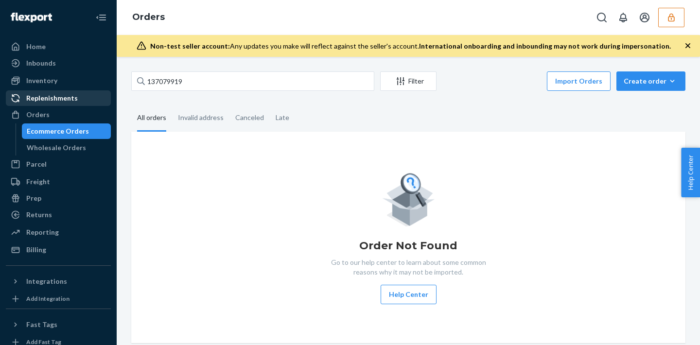
click at [44, 93] on div "Replenishments" at bounding box center [58, 98] width 103 height 14
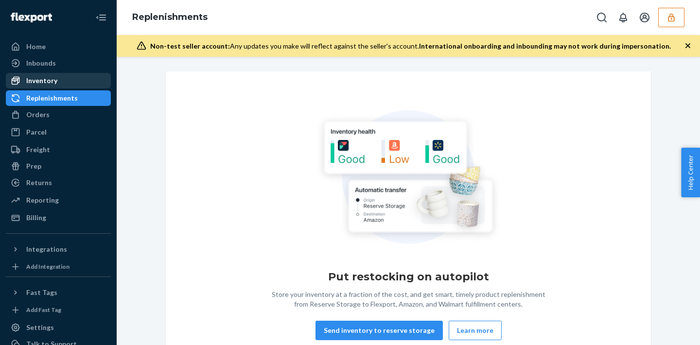
click at [43, 84] on div "Inventory" at bounding box center [41, 81] width 31 height 10
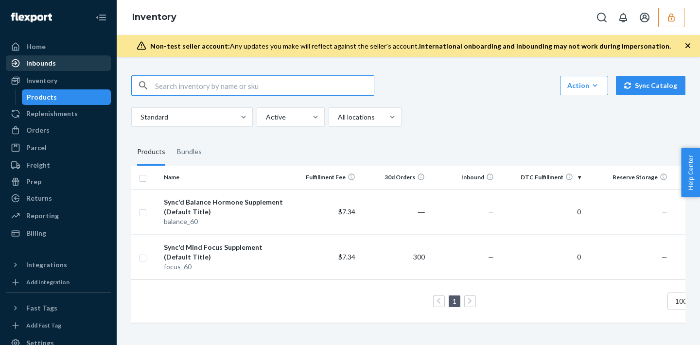
click at [39, 62] on div "Inbounds" at bounding box center [41, 63] width 30 height 10
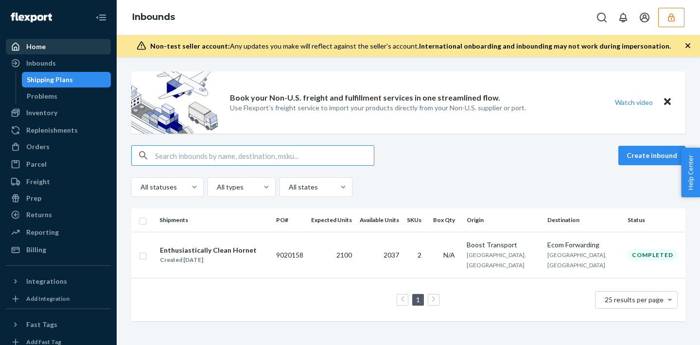
click at [39, 51] on div "Home" at bounding box center [58, 47] width 103 height 14
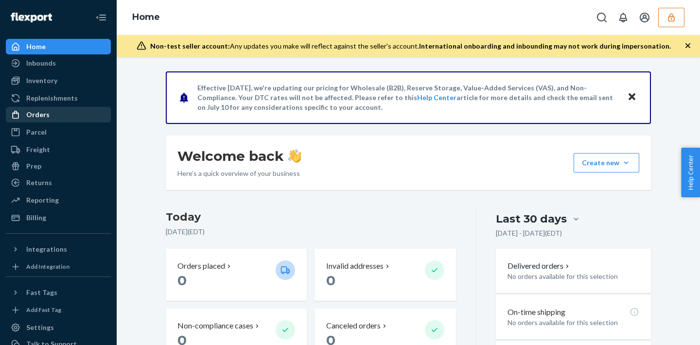
click at [43, 114] on div "Orders" at bounding box center [37, 115] width 23 height 10
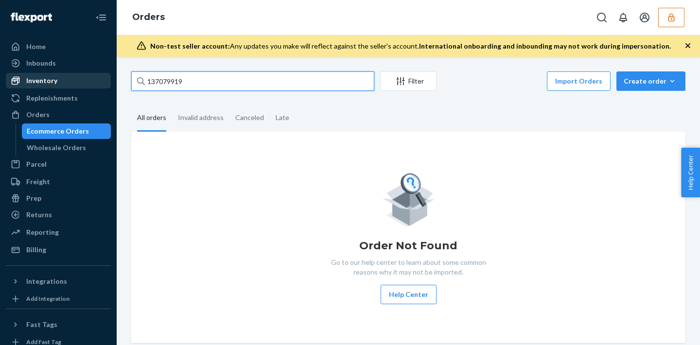
drag, startPoint x: 197, startPoint y: 81, endPoint x: 90, endPoint y: 77, distance: 106.5
click at [90, 77] on div "Home Inbounds Shipping Plans Problems Inventory Products Replenishments Orders …" at bounding box center [350, 172] width 700 height 345
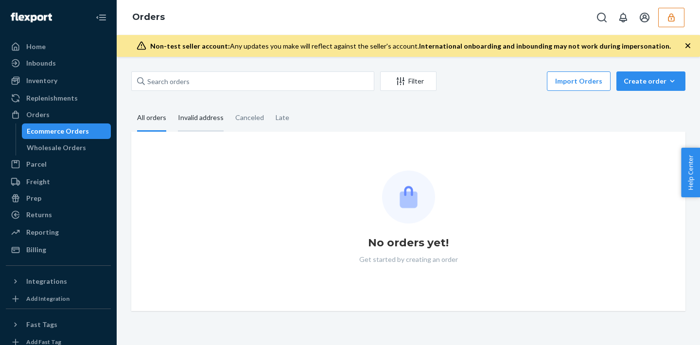
click at [212, 114] on div "Invalid address" at bounding box center [201, 118] width 46 height 27
click at [172, 105] on input "Invalid address" at bounding box center [172, 105] width 0 height 0
click at [244, 129] on div "Canceled" at bounding box center [249, 118] width 29 height 27
click at [229, 105] on input "Canceled" at bounding box center [229, 105] width 0 height 0
click at [290, 124] on div "Late" at bounding box center [282, 118] width 25 height 27
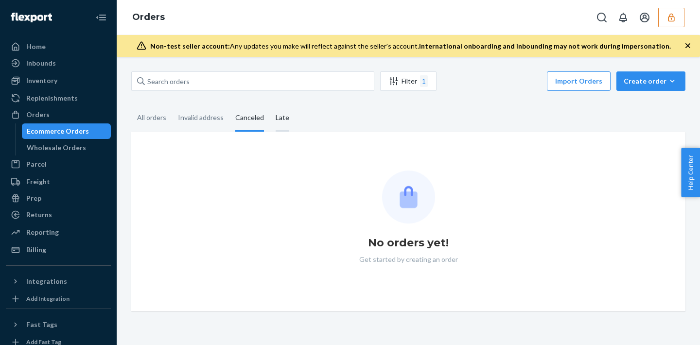
click at [270, 105] on input "Late" at bounding box center [270, 105] width 0 height 0
click at [157, 120] on div "All orders" at bounding box center [151, 118] width 29 height 27
click at [131, 105] on input "All orders" at bounding box center [131, 105] width 0 height 0
